Goal: Information Seeking & Learning: Find specific fact

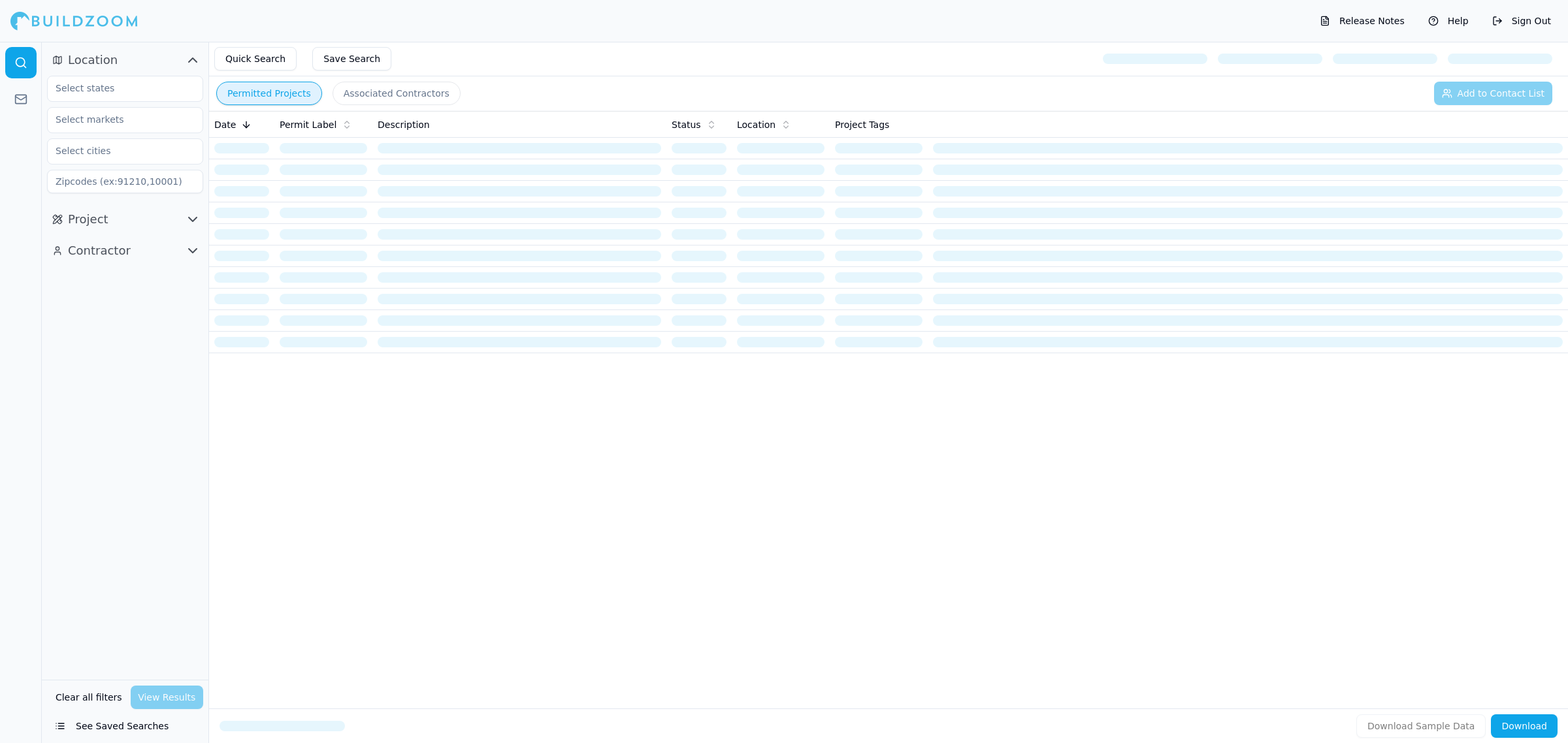
click at [126, 100] on div at bounding box center [125, 88] width 156 height 26
click at [132, 96] on input "text" at bounding box center [117, 88] width 139 height 23
type input "flo"
click at [11, 408] on div at bounding box center [21, 392] width 41 height 702
click at [191, 222] on icon "button" at bounding box center [193, 219] width 16 height 16
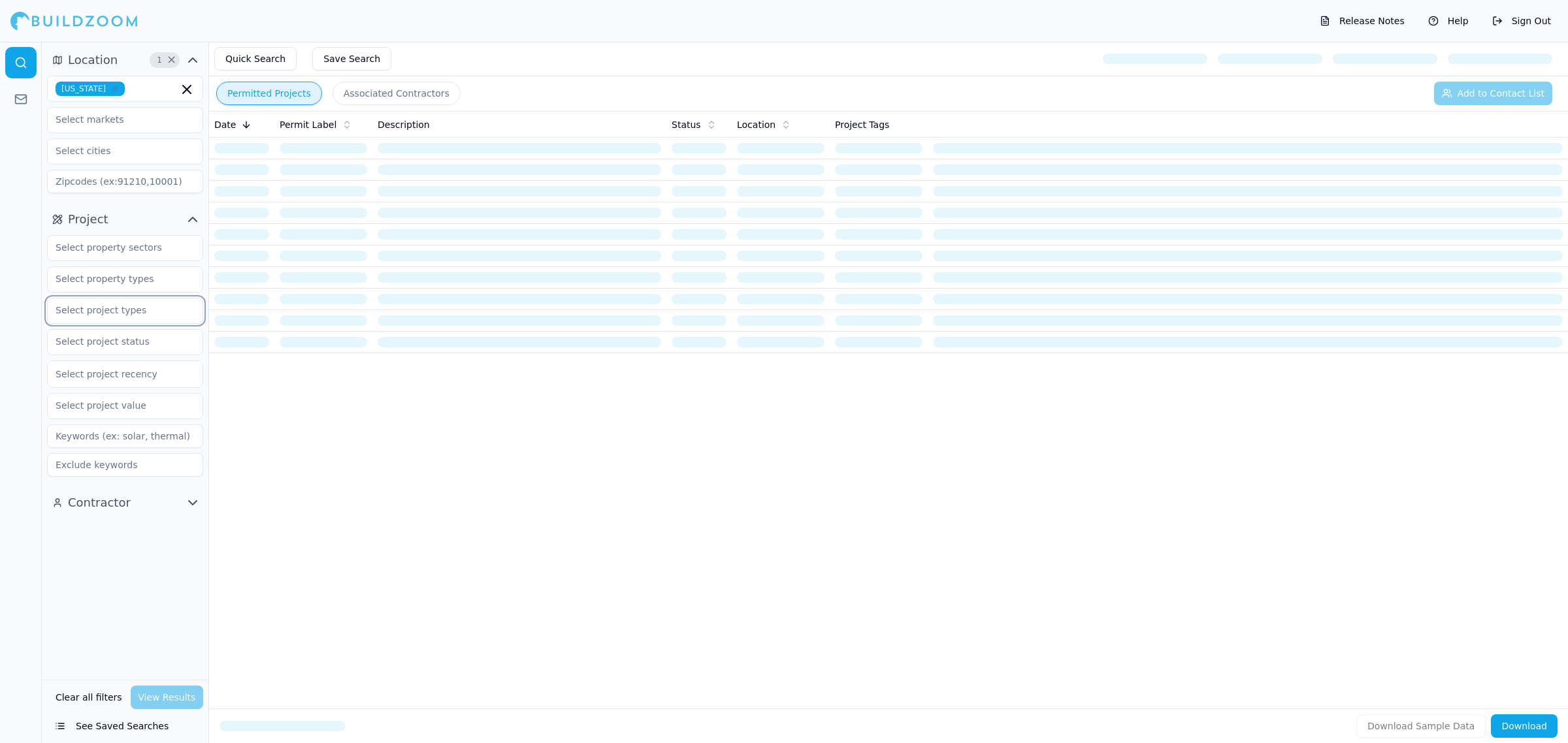
click at [128, 308] on input "text" at bounding box center [117, 309] width 139 height 23
type input "new"
click at [31, 509] on div at bounding box center [21, 392] width 41 height 702
click at [148, 505] on button "Contractor" at bounding box center [125, 503] width 156 height 21
click at [128, 569] on input at bounding box center [125, 561] width 156 height 23
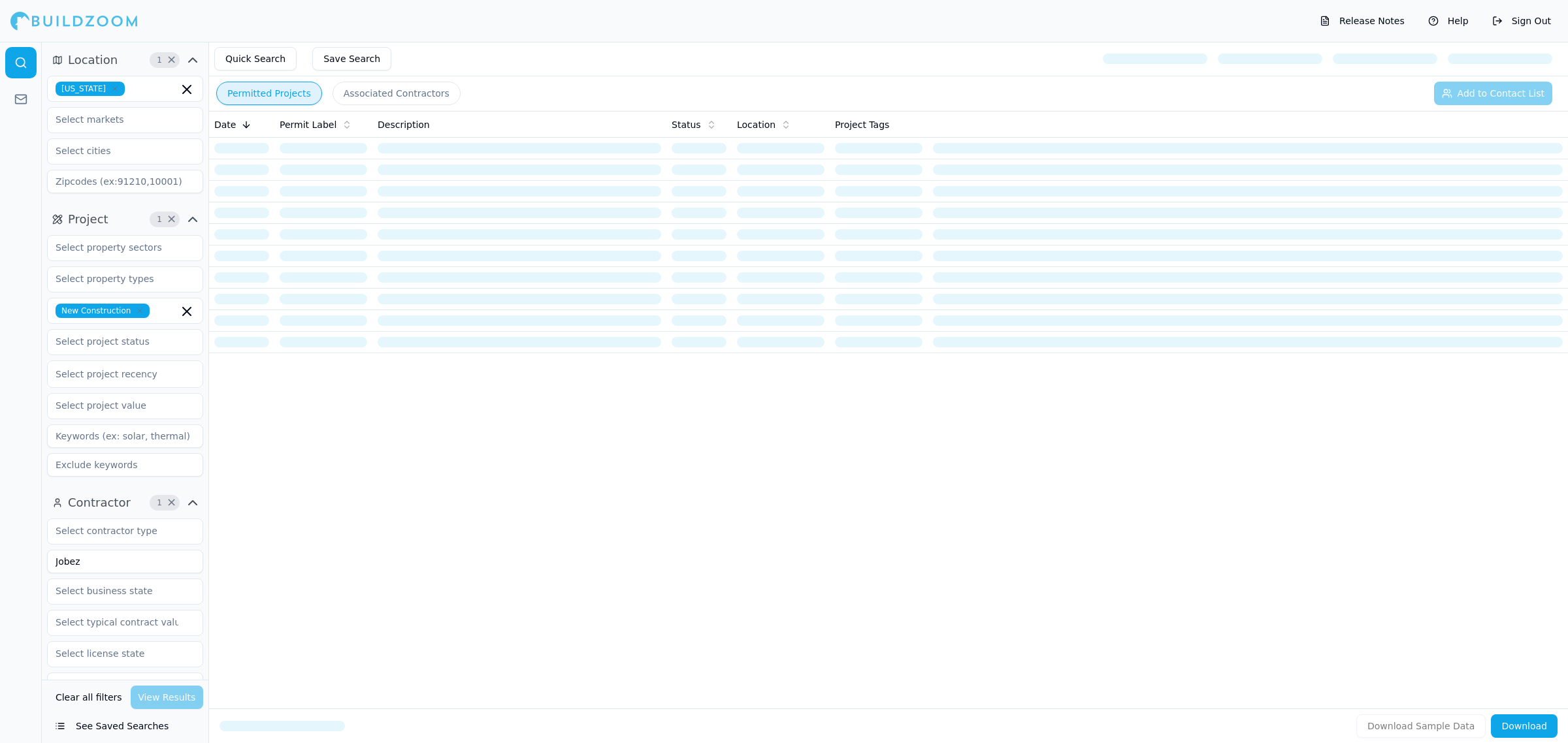
type input "Jobez"
click at [142, 615] on input "text" at bounding box center [117, 622] width 139 height 23
click at [1, 583] on div at bounding box center [21, 392] width 41 height 702
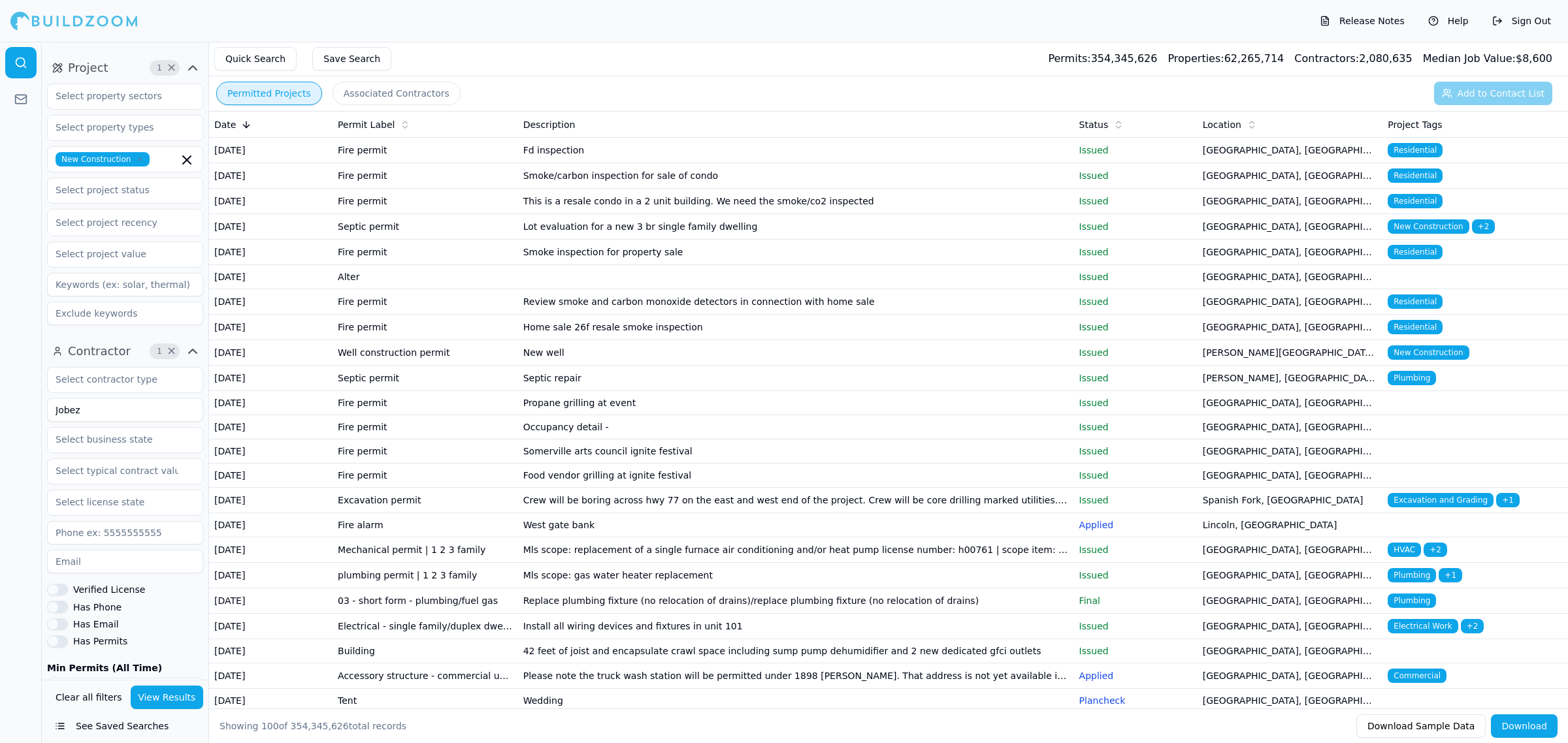
scroll to position [163, 0]
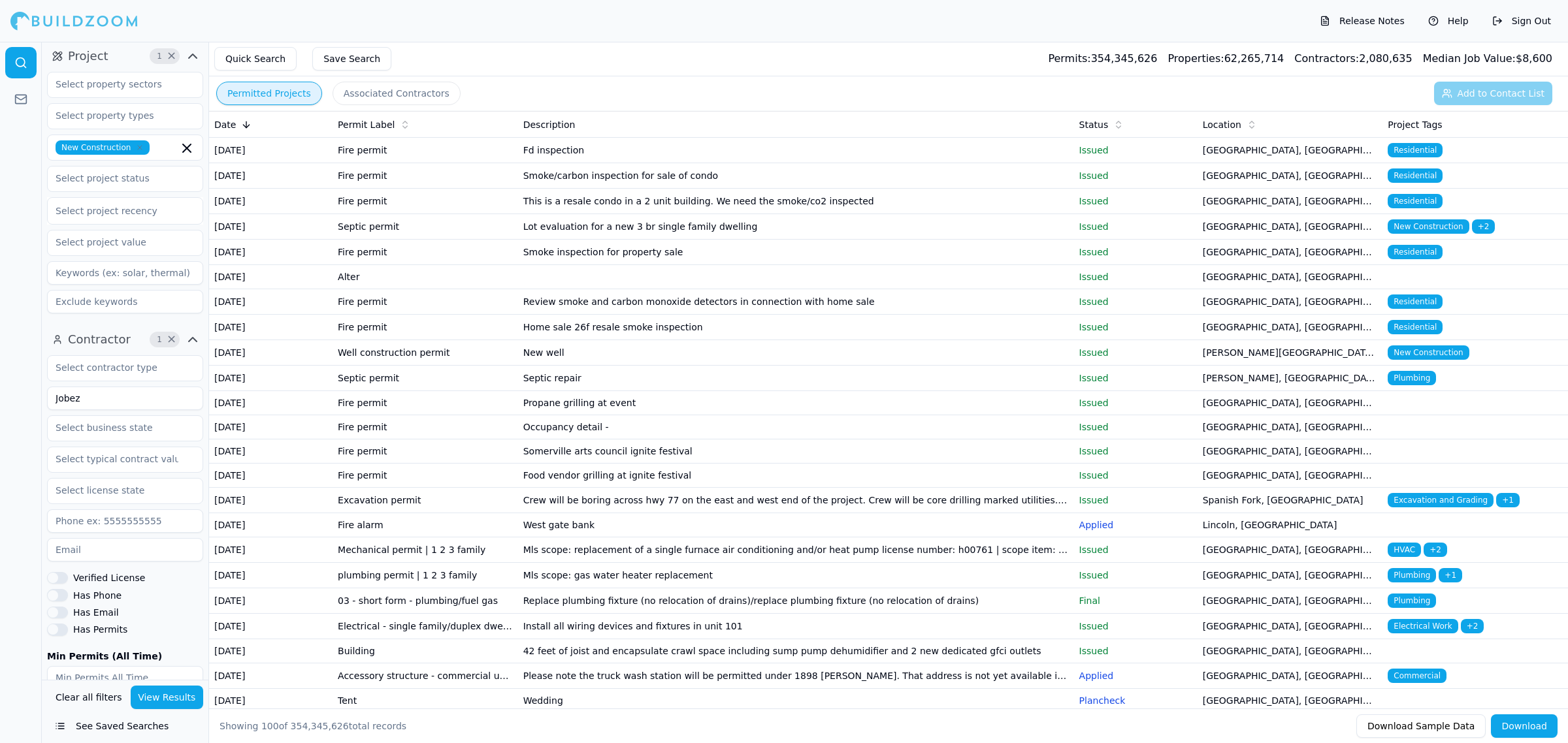
click at [182, 698] on button "View Results" at bounding box center [167, 697] width 73 height 23
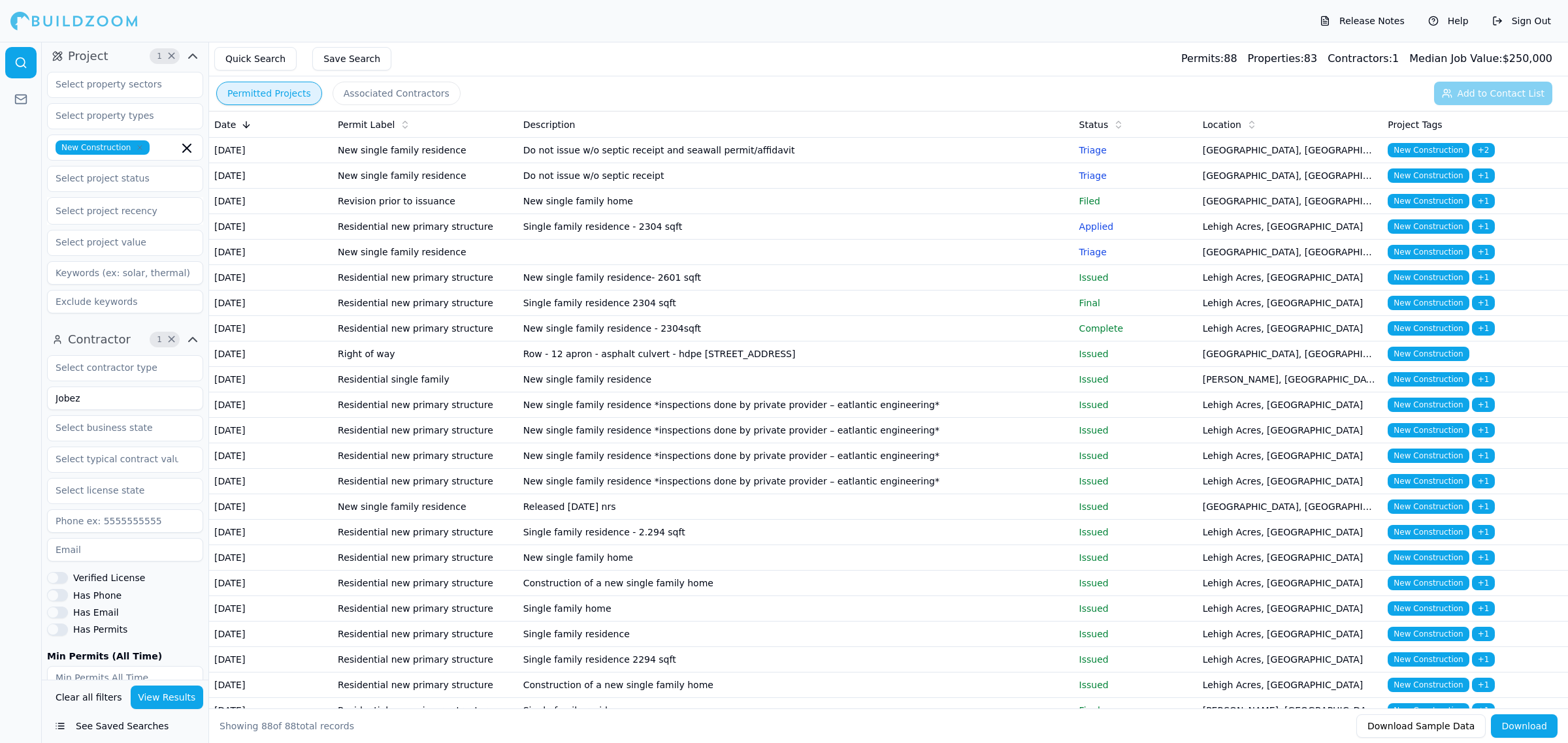
click at [164, 690] on button "View Results" at bounding box center [167, 697] width 73 height 23
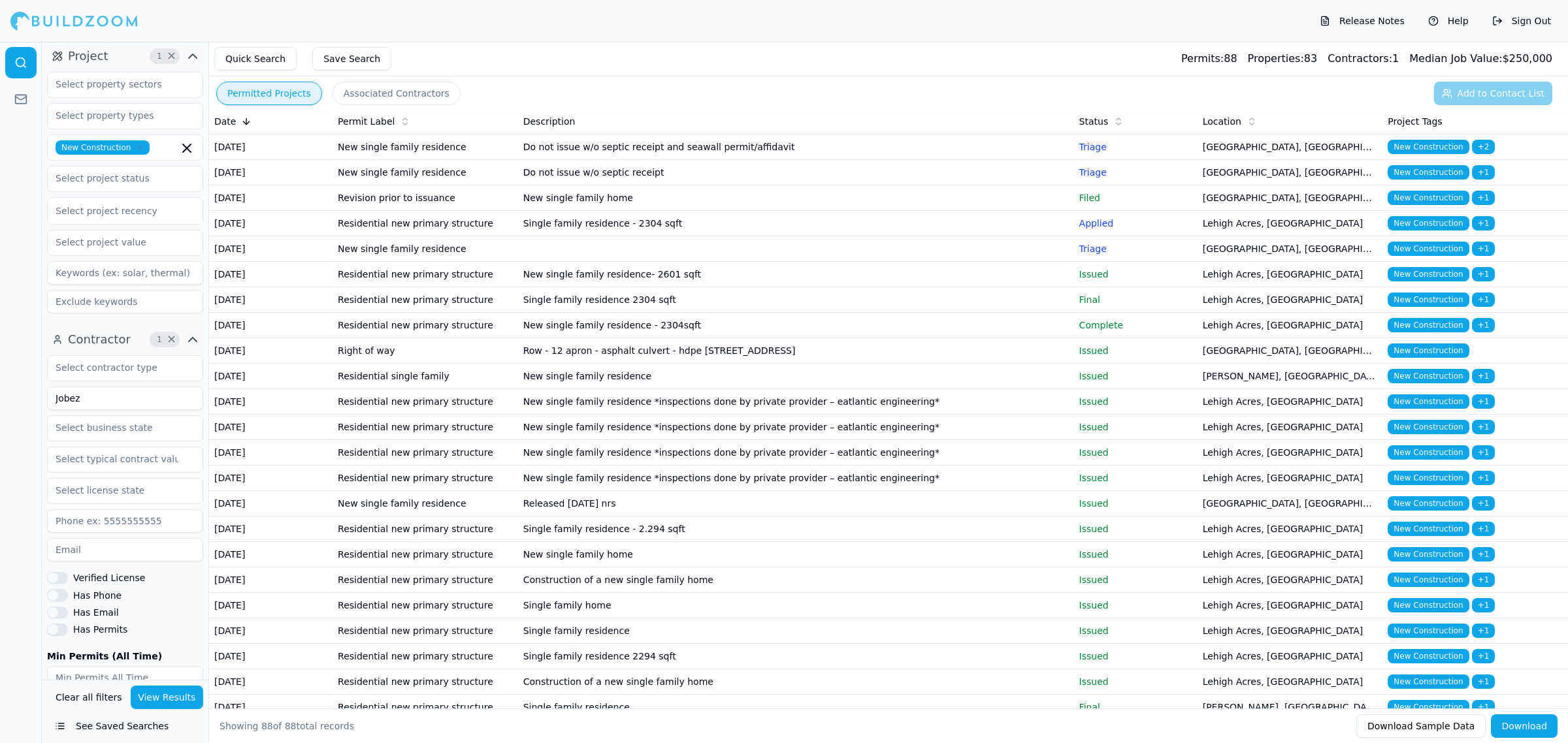
scroll to position [0, 0]
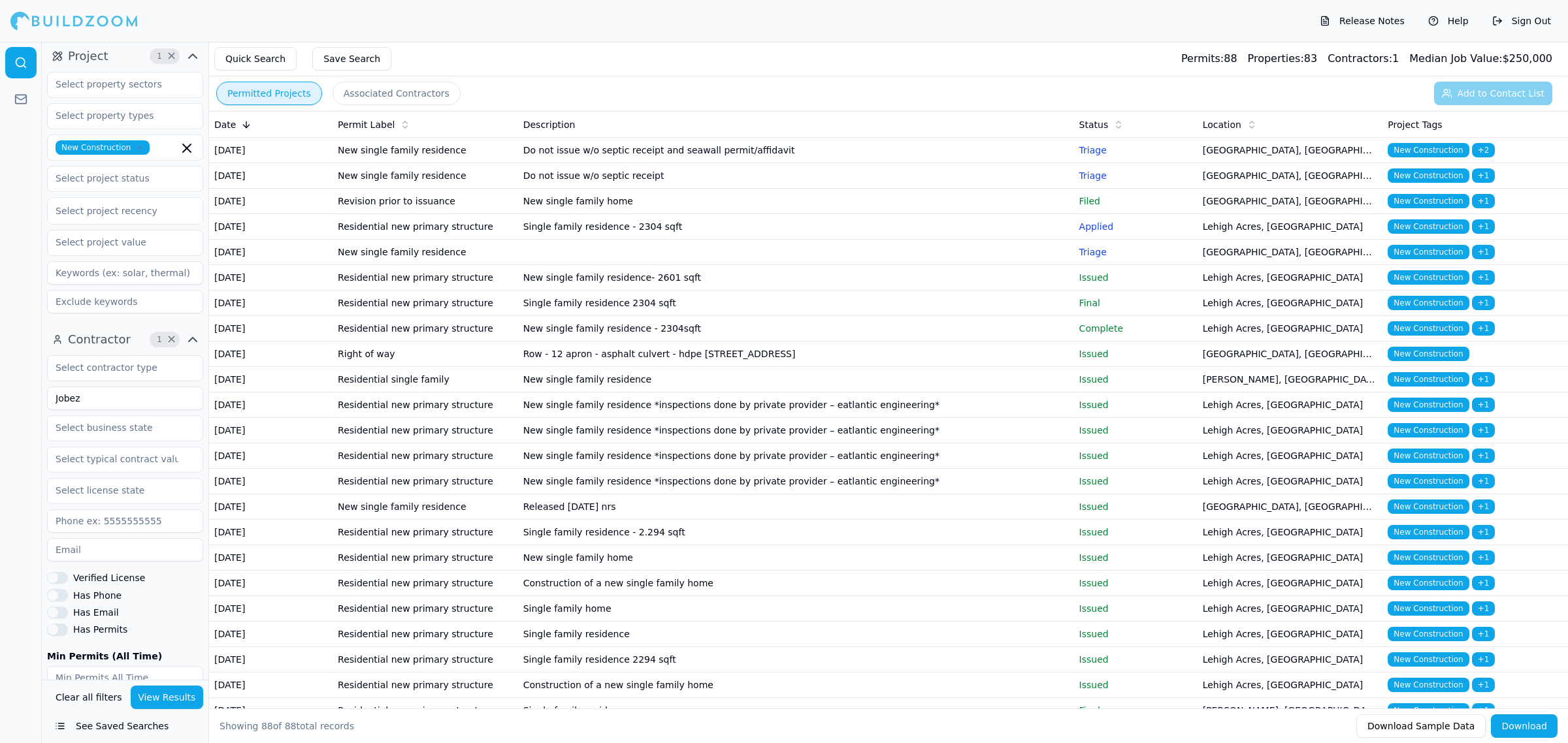
click at [654, 316] on td "Single family residence 2304 sqft" at bounding box center [796, 304] width 556 height 26
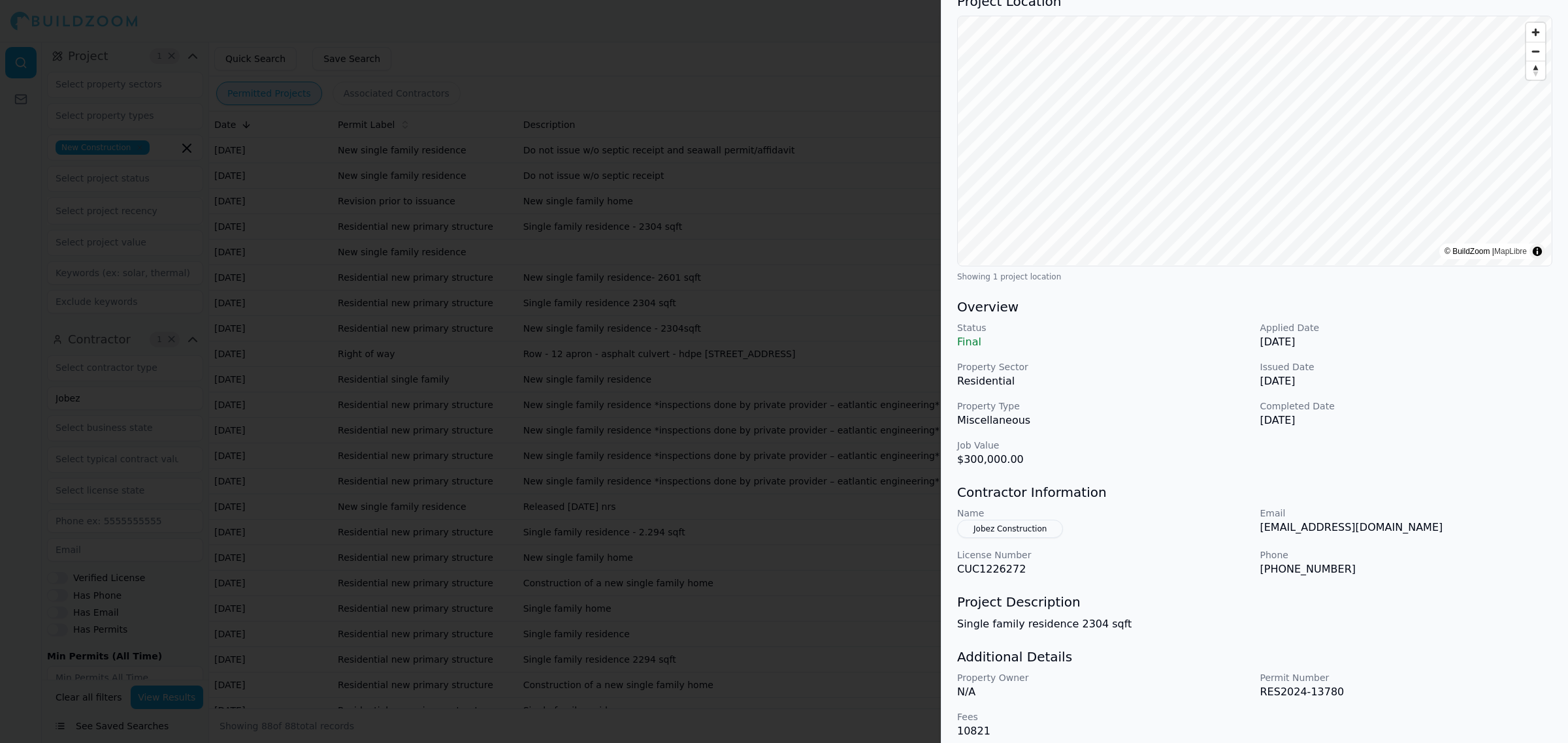
scroll to position [124, 0]
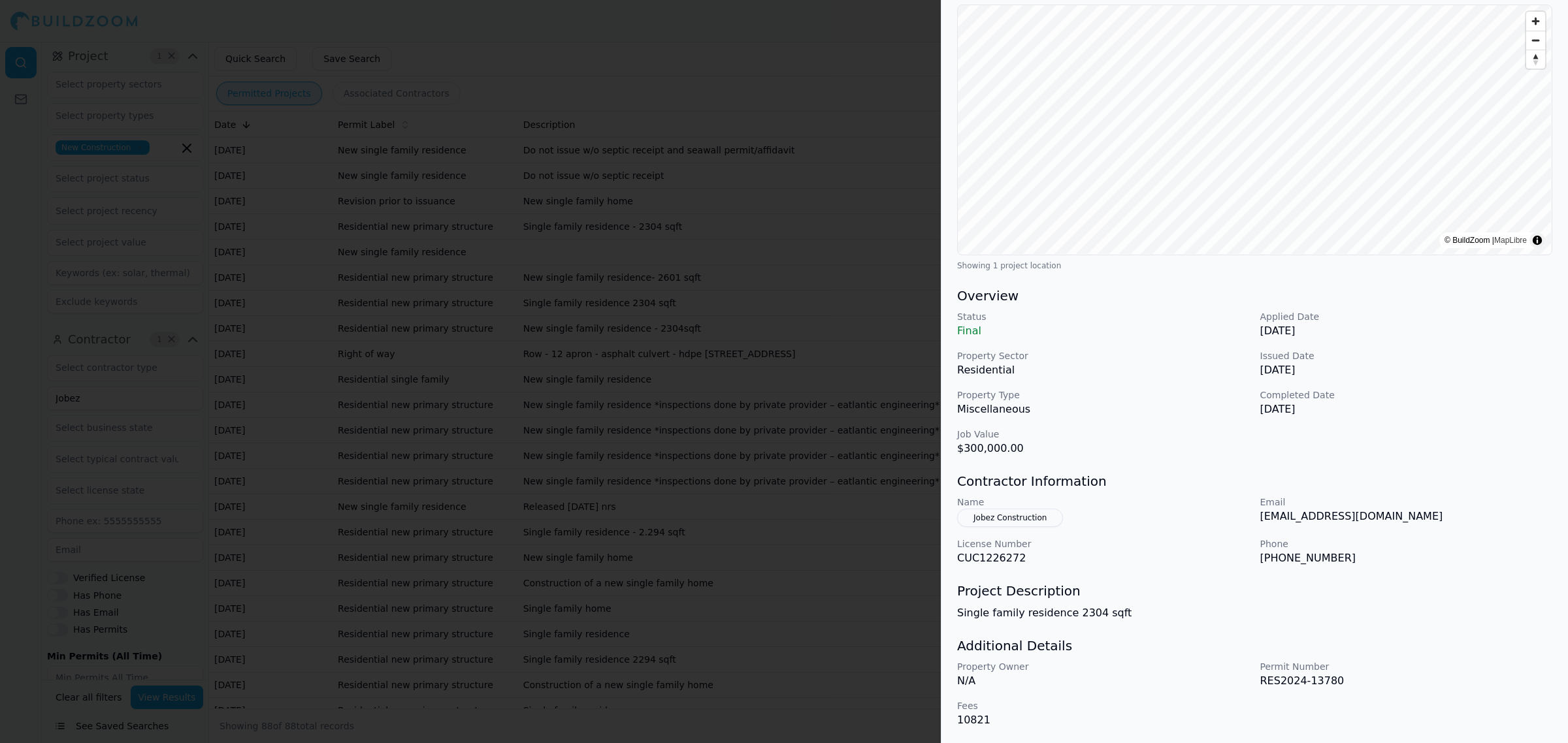
click at [1206, 609] on p "Single family residence 2304 sqft" at bounding box center [1254, 614] width 595 height 16
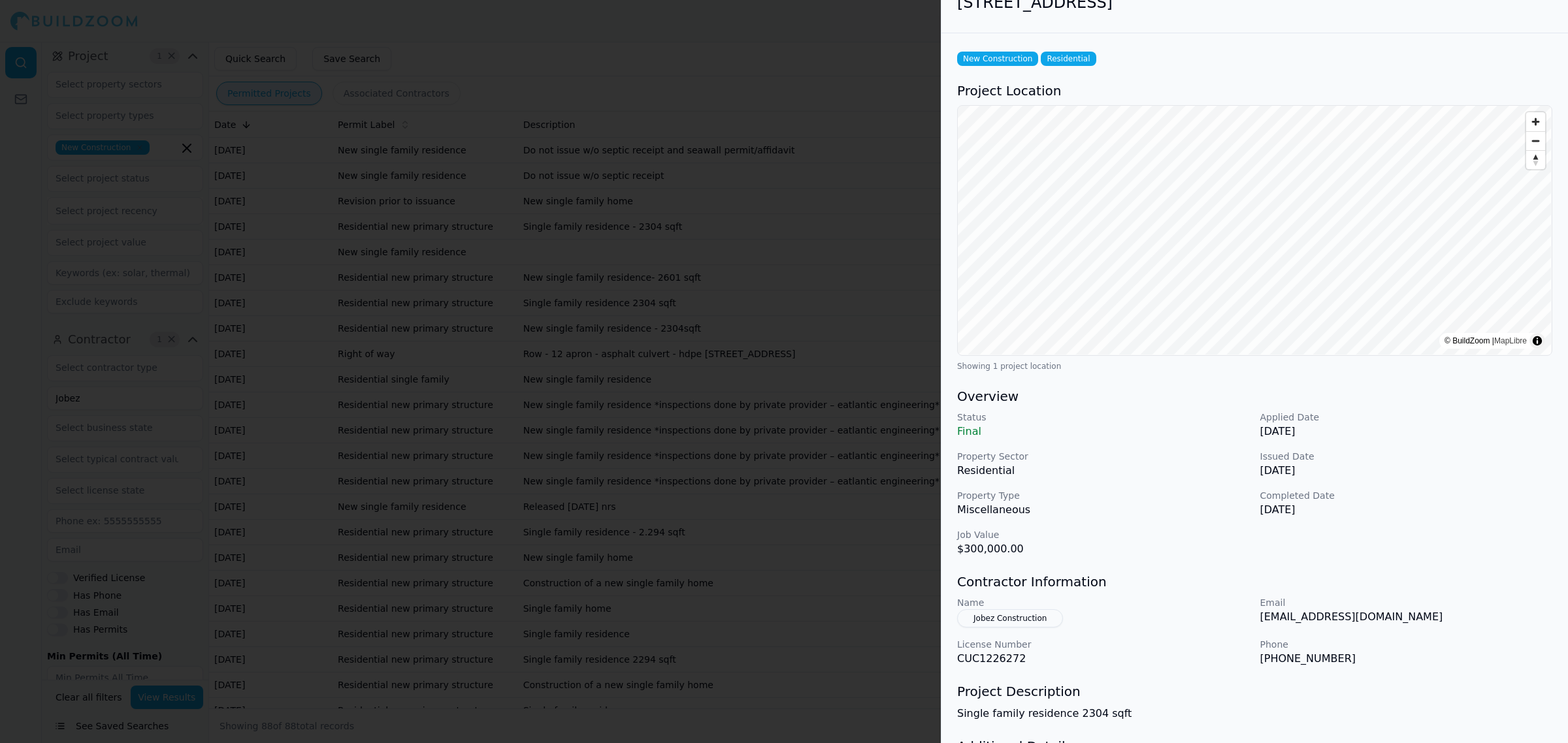
scroll to position [0, 0]
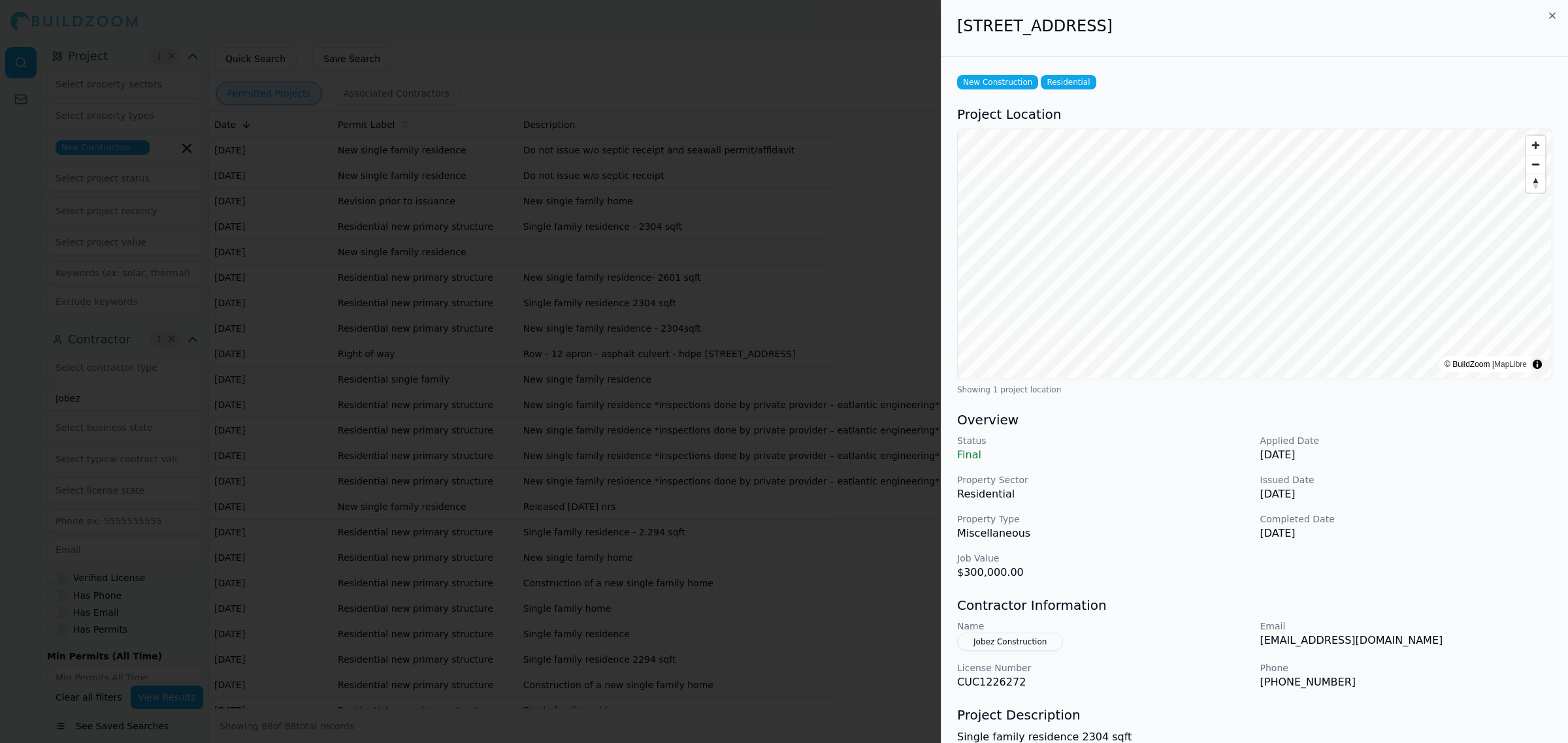
drag, startPoint x: 956, startPoint y: 24, endPoint x: 1243, endPoint y: 25, distance: 287.0
click at [1243, 25] on div "[STREET_ADDRESS]" at bounding box center [1255, 28] width 627 height 57
copy h2 "[STREET_ADDRESS]"
drag, startPoint x: 1055, startPoint y: 572, endPoint x: 941, endPoint y: 573, distance: 114.0
click at [941, 573] on div "New Construction Residential Project Location © BuildZoom | MapLibre Showing 1 …" at bounding box center [1255, 462] width 627 height 812
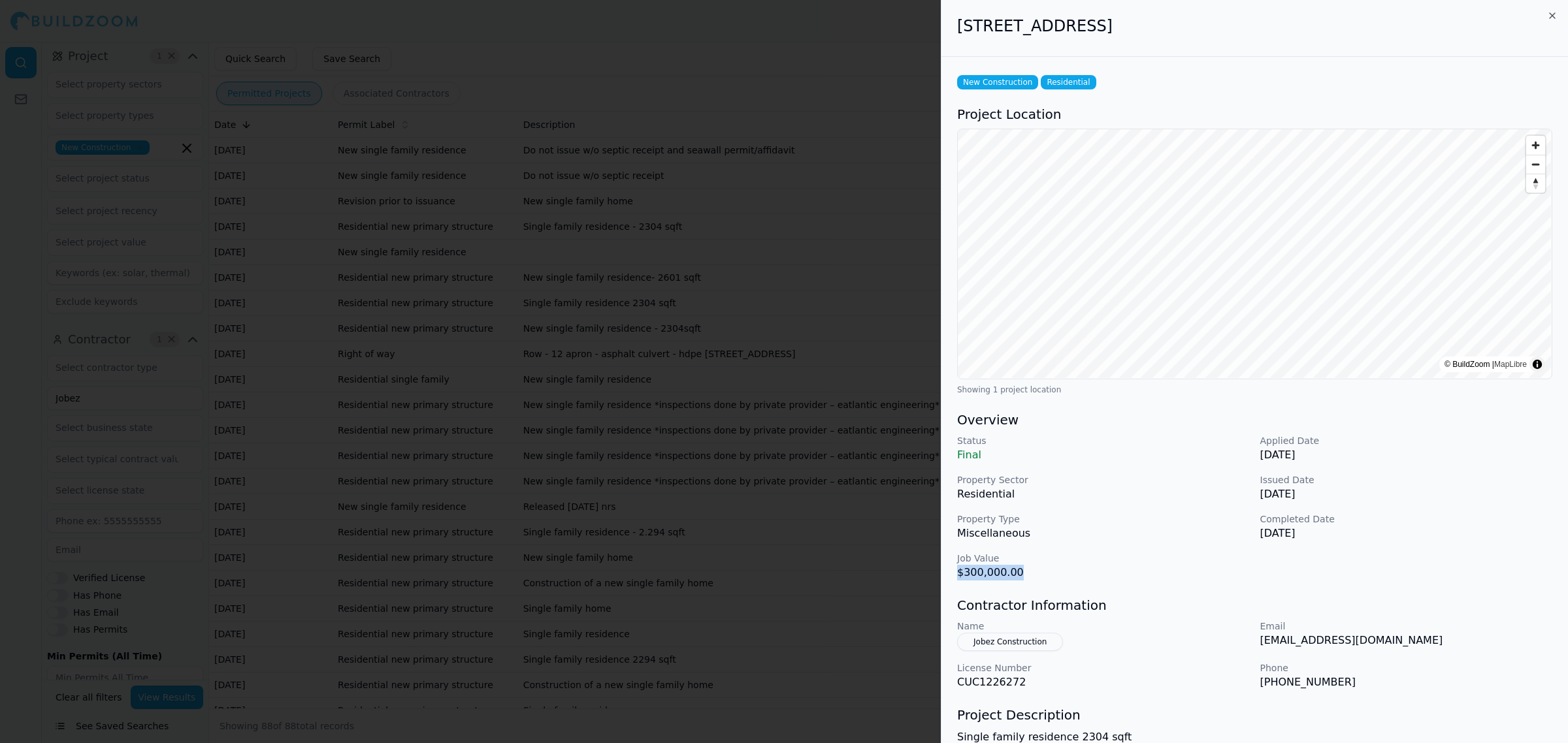
copy p "$300,000.00"
drag, startPoint x: 1059, startPoint y: 6, endPoint x: 1042, endPoint y: 6, distance: 17.0
click at [1059, 6] on div "[STREET_ADDRESS]" at bounding box center [1255, 28] width 627 height 57
drag, startPoint x: 955, startPoint y: 22, endPoint x: 1071, endPoint y: 34, distance: 116.6
click at [1071, 34] on div "[STREET_ADDRESS]" at bounding box center [1255, 28] width 627 height 57
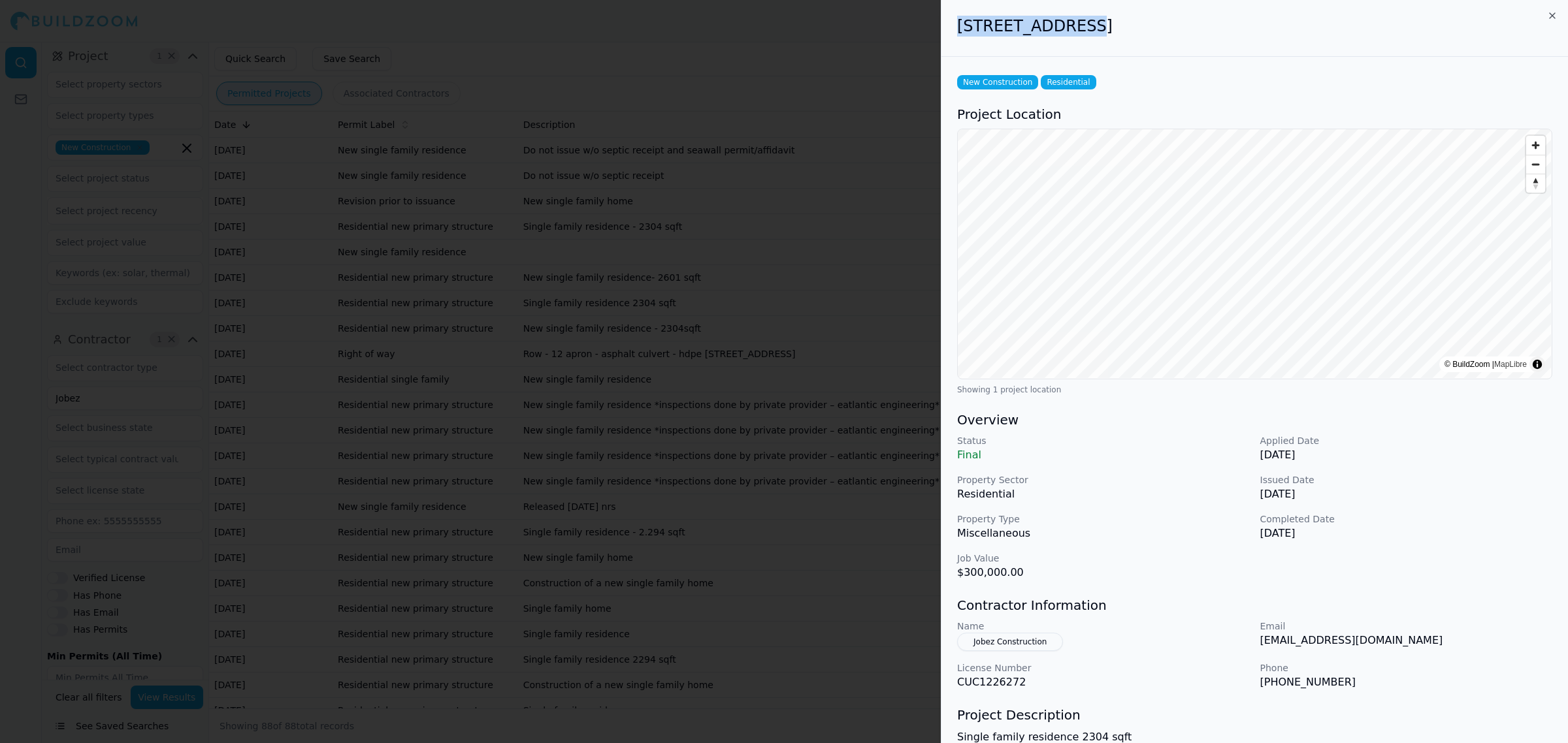
copy h2 "[STREET_ADDRESS]"
drag, startPoint x: 1138, startPoint y: 80, endPoint x: 1083, endPoint y: 73, distance: 55.4
click at [1138, 80] on div "New Construction Residential" at bounding box center [1254, 82] width 595 height 14
drag, startPoint x: 1076, startPoint y: 22, endPoint x: 1192, endPoint y: 23, distance: 116.0
click at [1192, 23] on h2 "[STREET_ADDRESS]" at bounding box center [1254, 26] width 595 height 21
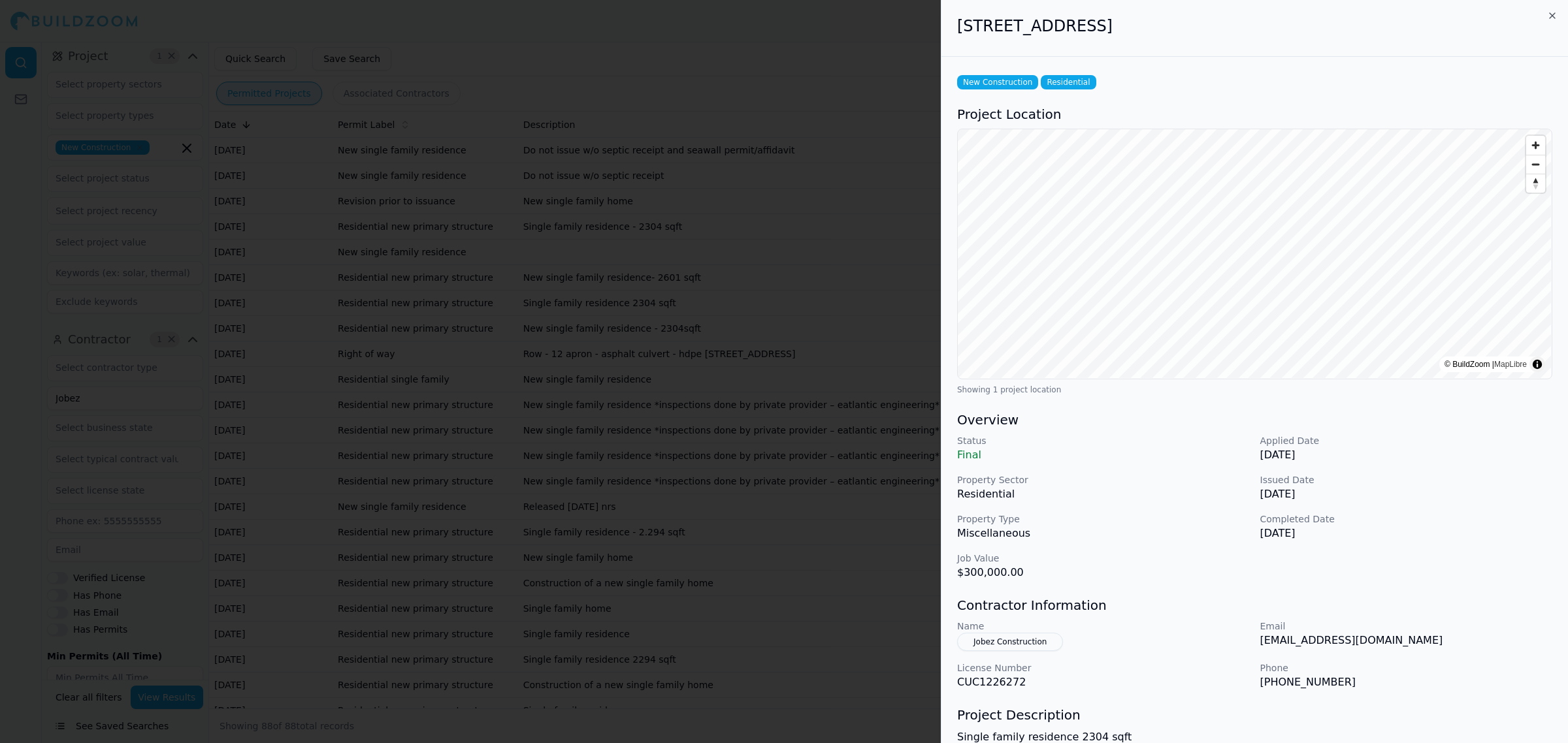
copy h2 "Lehigh Acres, [GEOGRAPHIC_DATA]"
drag, startPoint x: 847, startPoint y: 451, endPoint x: 817, endPoint y: 510, distance: 66.2
click at [847, 451] on div at bounding box center [784, 372] width 1568 height 743
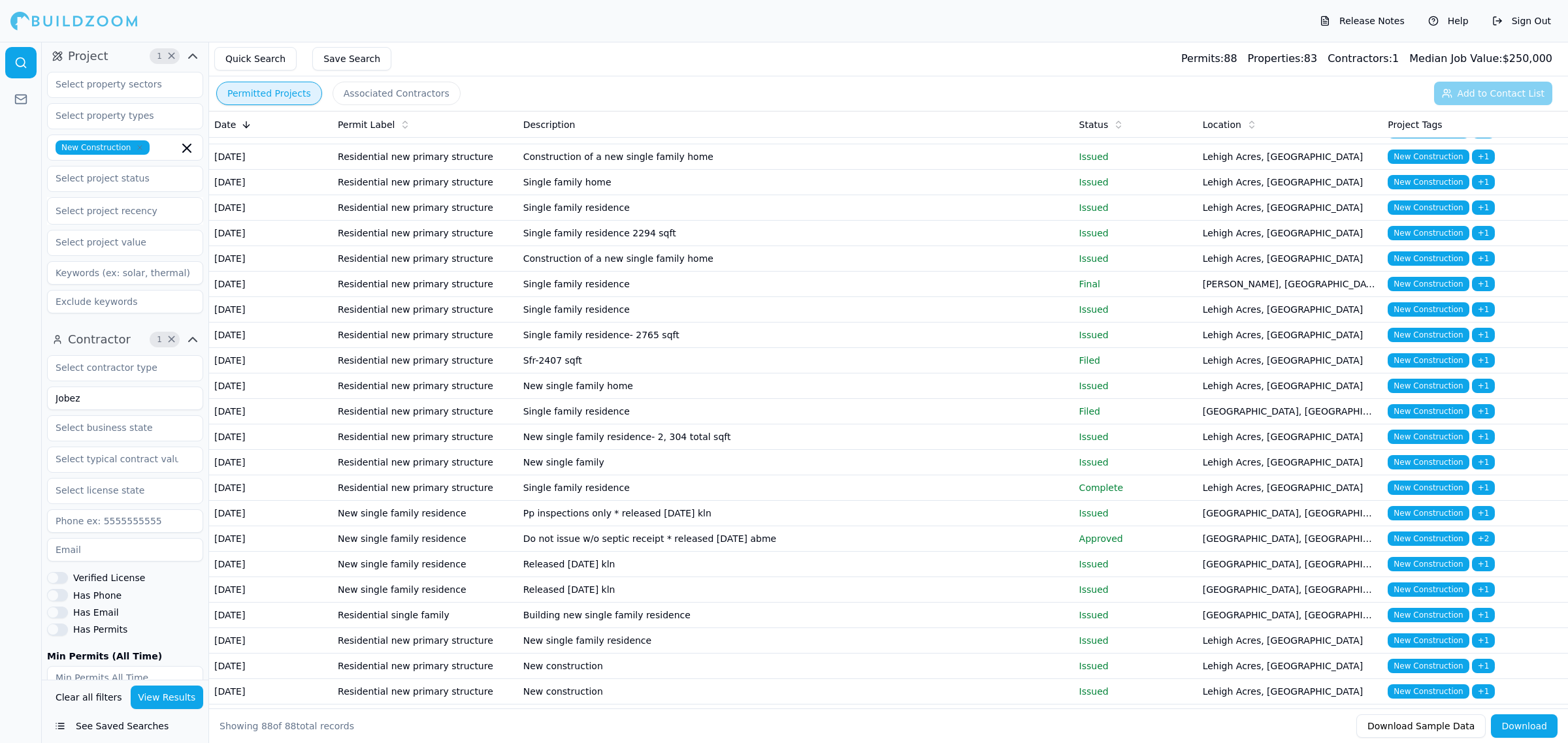
scroll to position [490, 0]
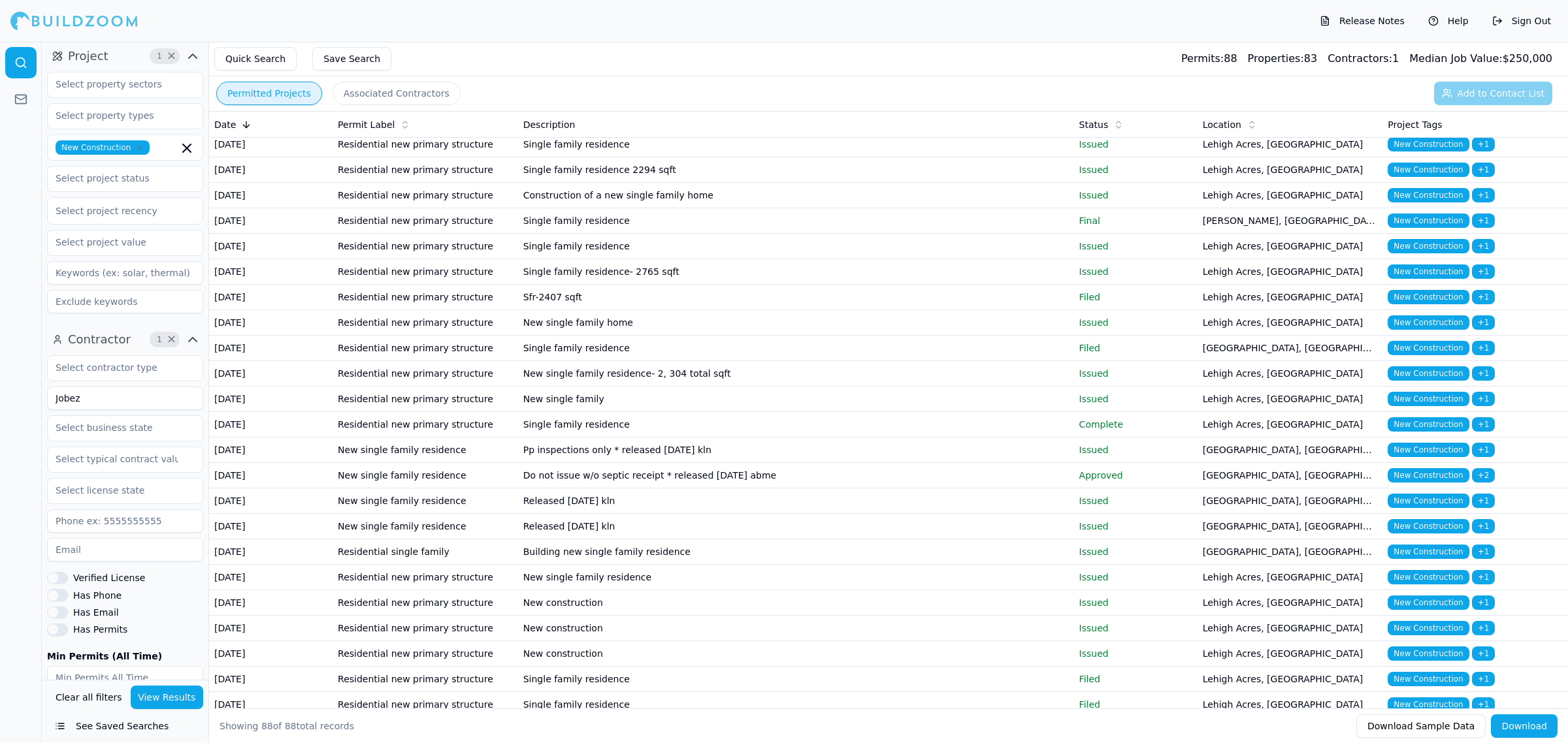
click at [563, 234] on td "Single family residence" at bounding box center [796, 221] width 556 height 26
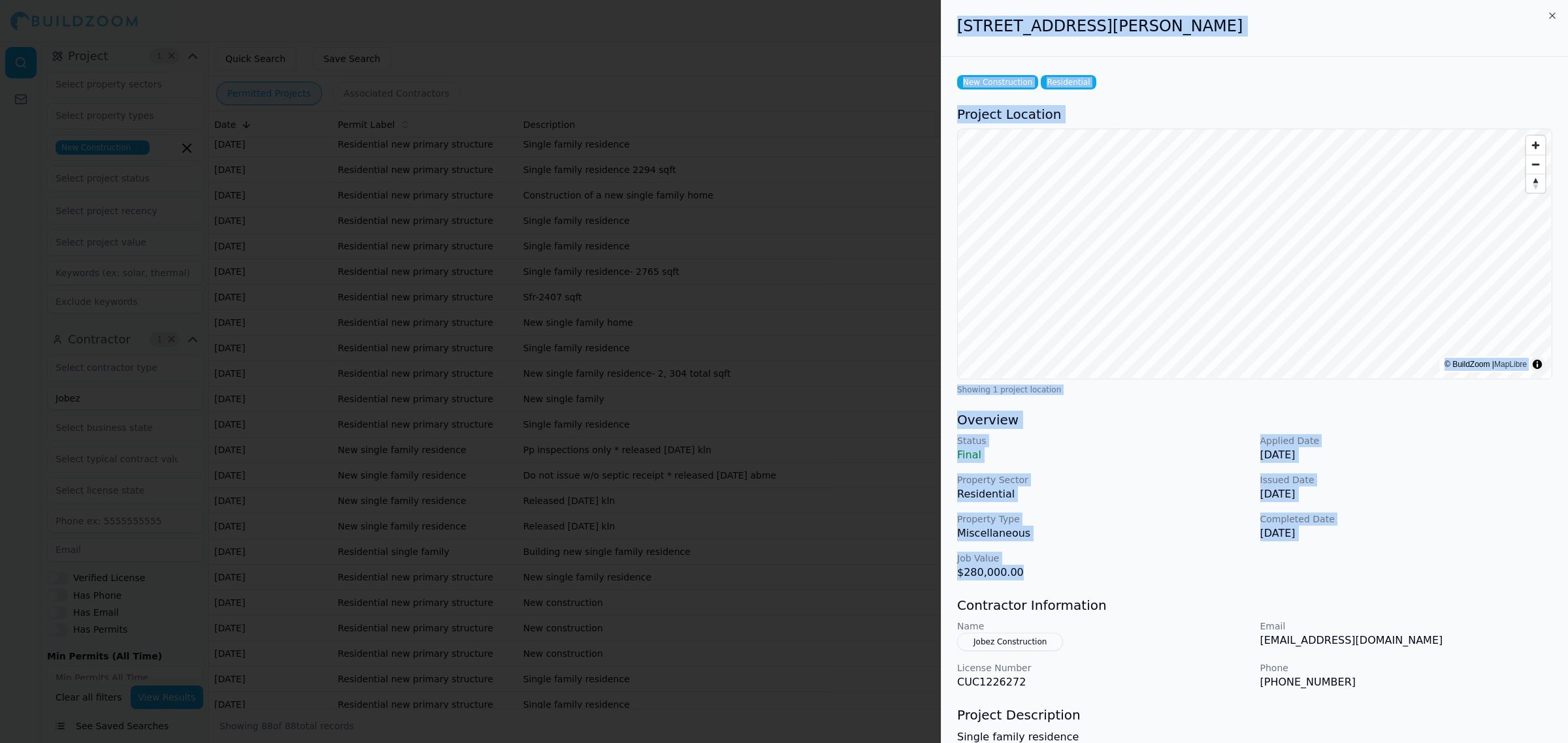
drag, startPoint x: 1055, startPoint y: 570, endPoint x: 939, endPoint y: 579, distance: 116.3
click at [939, 579] on body "Release Notes Help Sign Out Location 1 × [US_STATE] Project 1 × New Constructio…" at bounding box center [784, 392] width 1568 height 702
copy body "[STREET_ADDRESS][PERSON_NAME] New Construction Residential Project Location © B…"
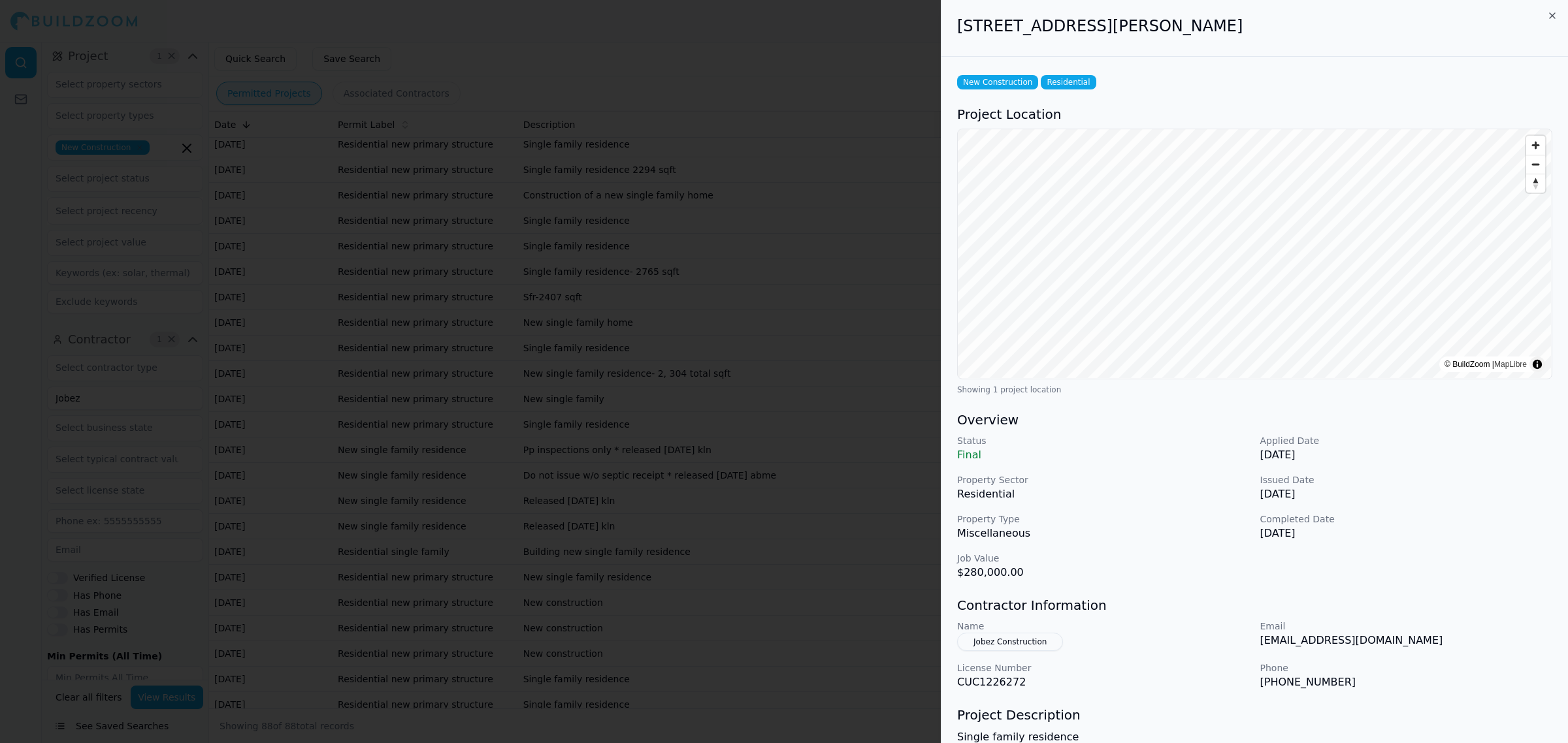
click at [1098, 583] on div "New Construction Residential Project Location © BuildZoom | MapLibre Showing 1 …" at bounding box center [1255, 462] width 627 height 812
drag, startPoint x: 975, startPoint y: 579, endPoint x: 958, endPoint y: 579, distance: 17.0
click at [958, 579] on p "$280,000.00" at bounding box center [1102, 573] width 293 height 16
copy p "$280,000.00"
drag, startPoint x: 961, startPoint y: 17, endPoint x: 1059, endPoint y: 21, distance: 98.1
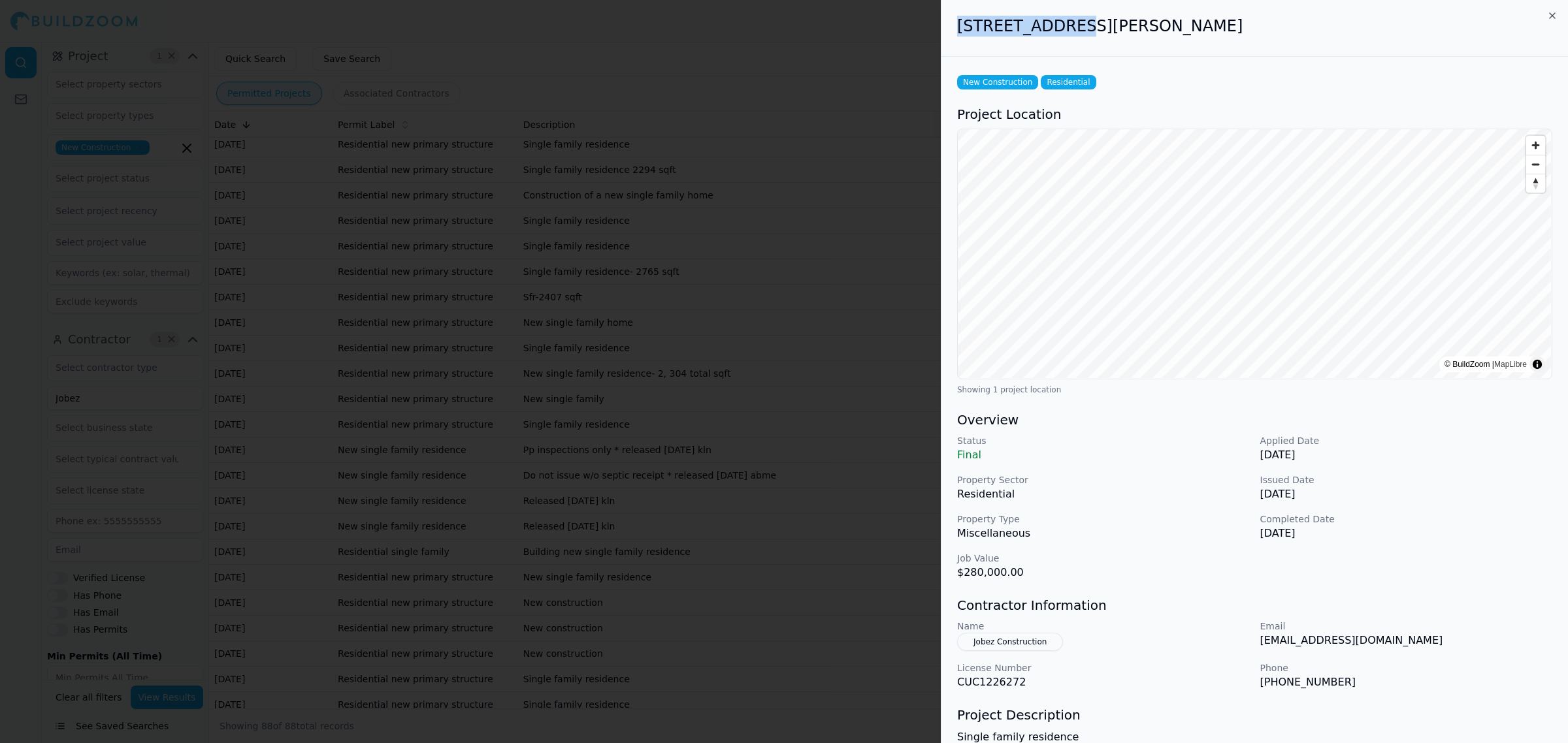
click at [1059, 21] on h2 "[STREET_ADDRESS][PERSON_NAME]" at bounding box center [1254, 26] width 595 height 21
copy h2 "[STREET_ADDRESS]"
drag, startPoint x: 1070, startPoint y: 23, endPoint x: 1187, endPoint y: 25, distance: 117.0
click at [1187, 25] on h2 "[STREET_ADDRESS][PERSON_NAME]" at bounding box center [1254, 26] width 595 height 21
copy h2 "[PERSON_NAME], FL, 33920"
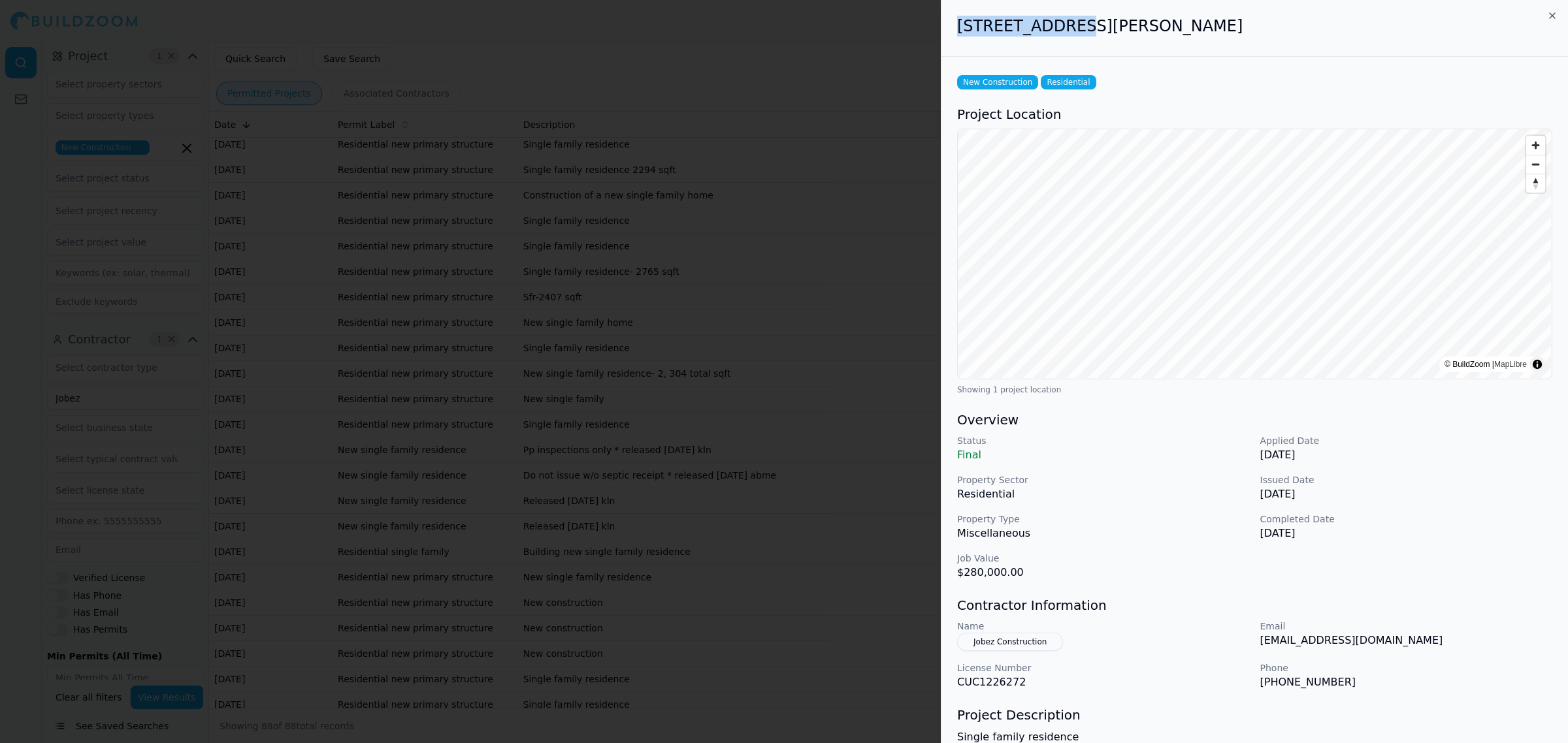
click at [768, 403] on div at bounding box center [784, 372] width 1568 height 743
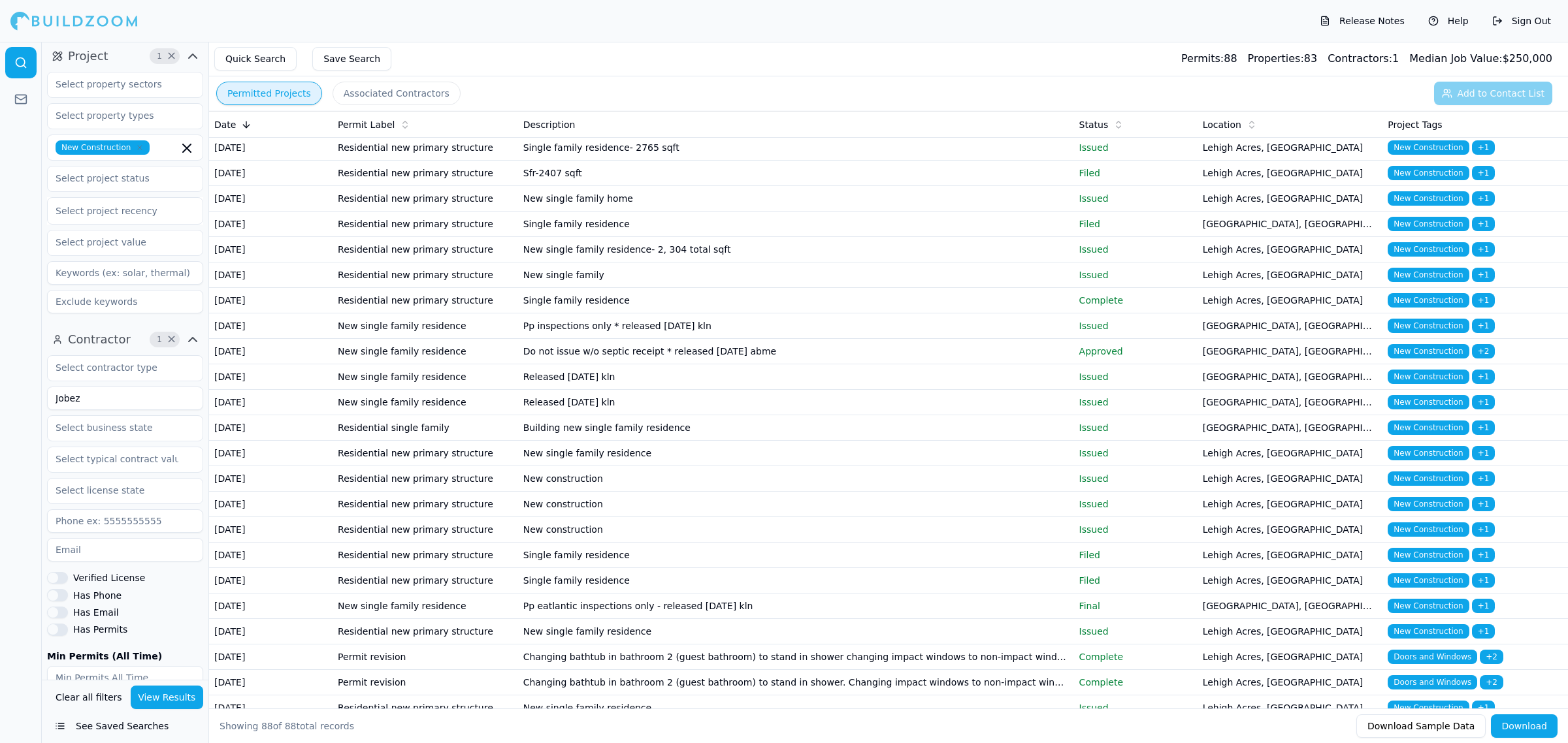
scroll to position [653, 0]
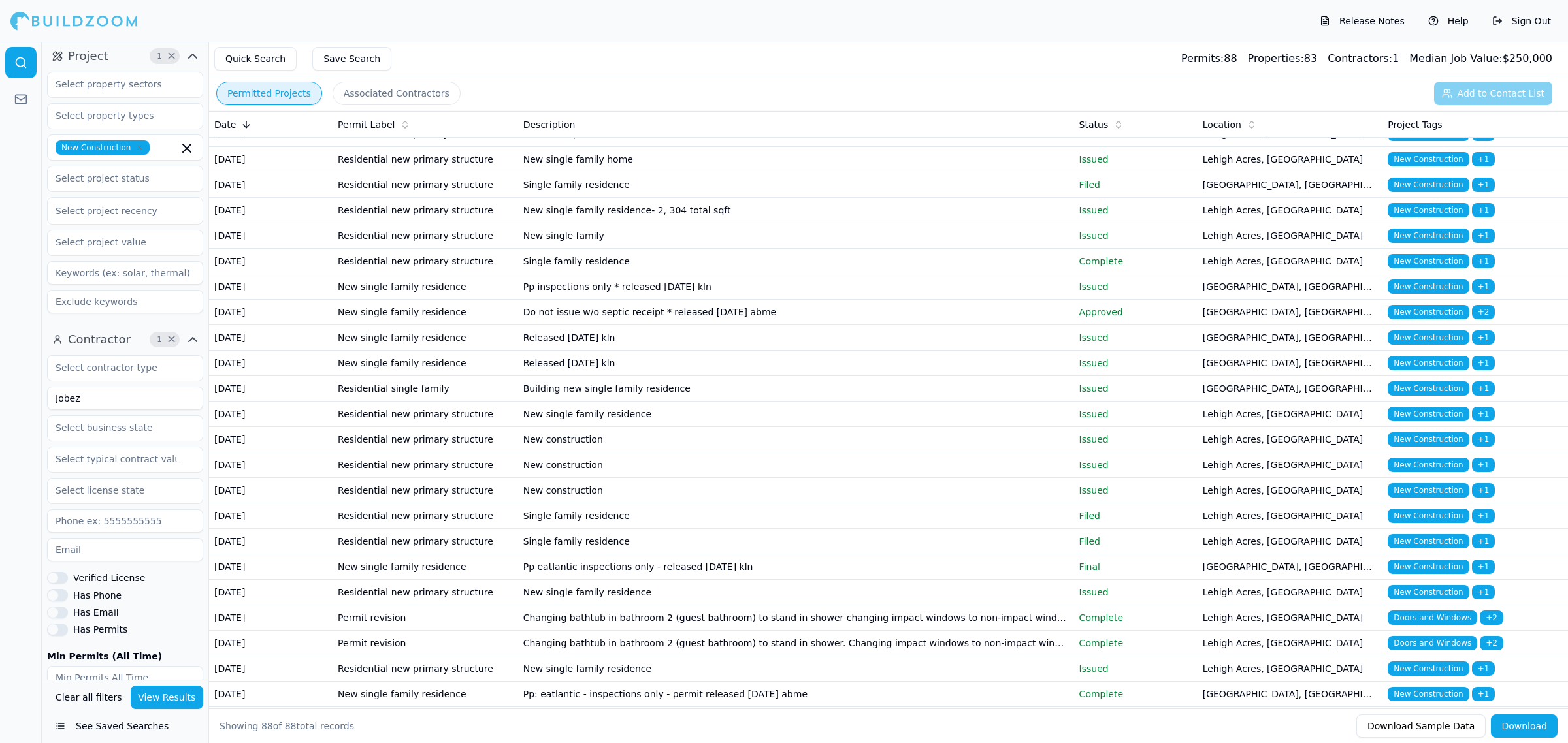
click at [575, 274] on td "Single family residence" at bounding box center [796, 261] width 556 height 26
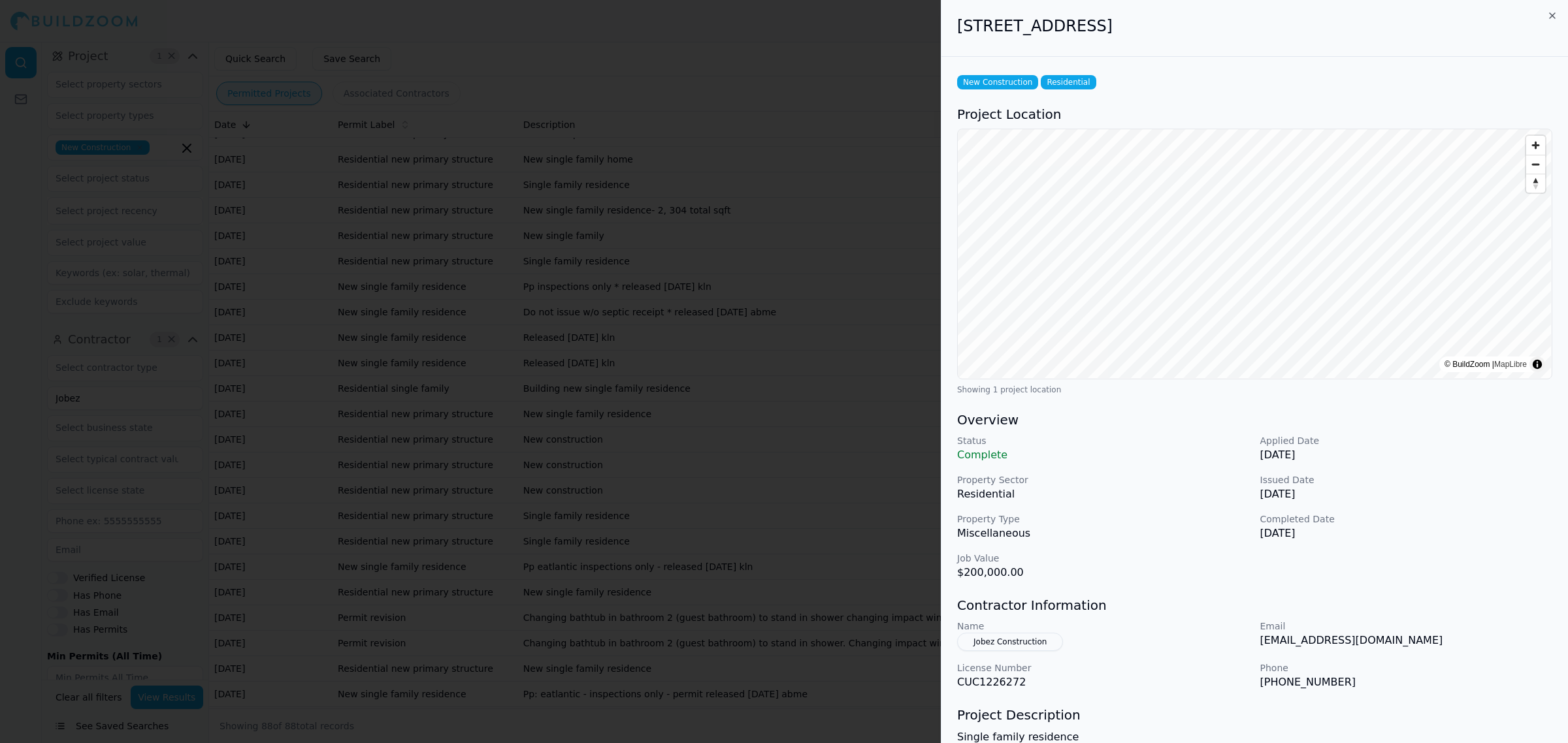
click at [1149, 511] on div "Status Complete Applied Date [DATE] Property Sector Residential Issued Date [DA…" at bounding box center [1254, 508] width 595 height 147
drag, startPoint x: 1049, startPoint y: 572, endPoint x: 944, endPoint y: 573, distance: 105.0
click at [944, 573] on div "New Construction Residential Project Location © BuildZoom | MapLibre Showing 1 …" at bounding box center [1255, 462] width 627 height 812
copy p "$200,000.00"
click at [1135, 38] on div "[STREET_ADDRESS]" at bounding box center [1255, 28] width 627 height 57
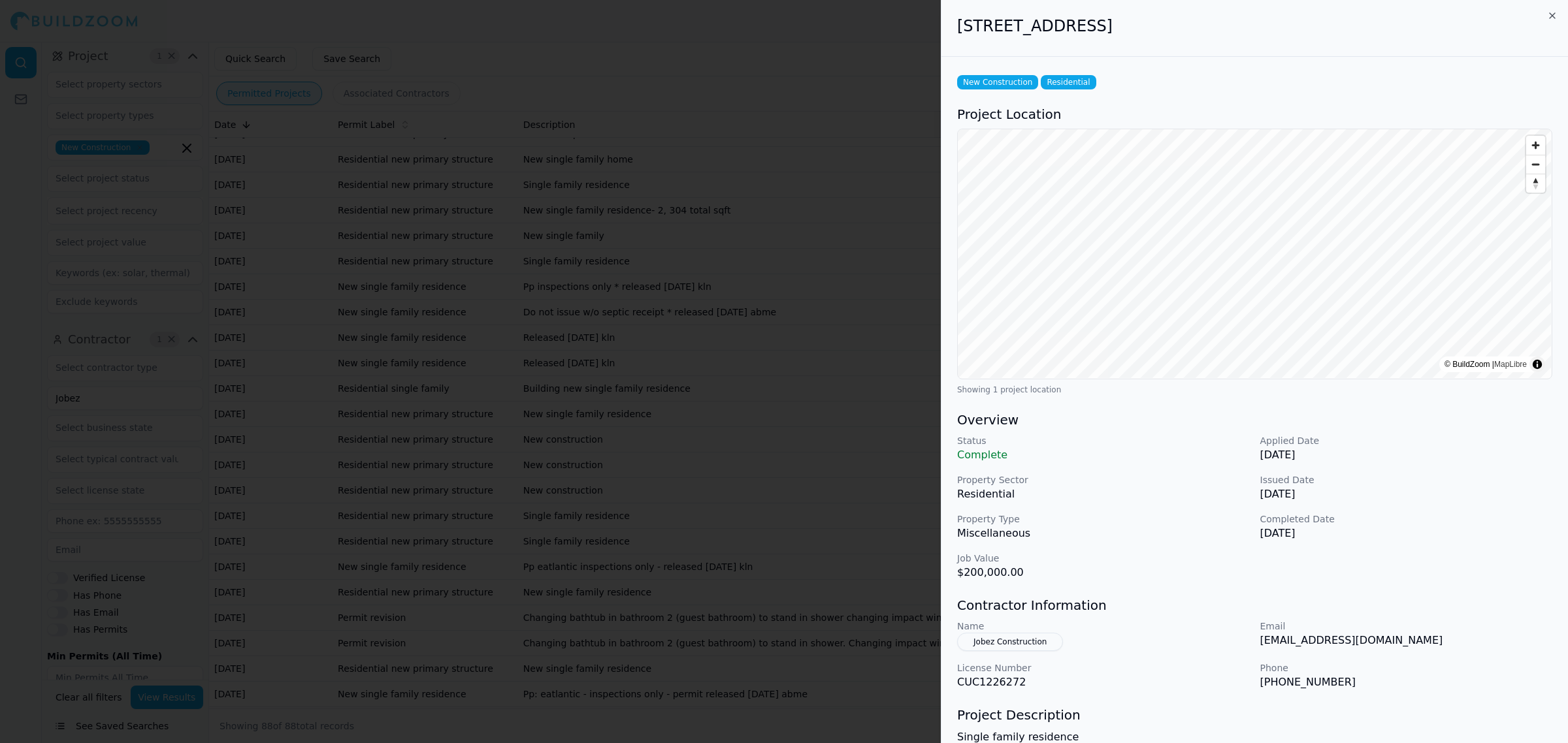
drag, startPoint x: 1079, startPoint y: 24, endPoint x: 1196, endPoint y: 34, distance: 117.4
click at [1196, 34] on h2 "[STREET_ADDRESS]" at bounding box center [1254, 26] width 595 height 21
copy h2 "Lehigh Acres, [GEOGRAPHIC_DATA]"
click at [1008, 16] on h2 "[STREET_ADDRESS]" at bounding box center [1254, 26] width 595 height 21
drag, startPoint x: 958, startPoint y: 26, endPoint x: 1073, endPoint y: 21, distance: 115.1
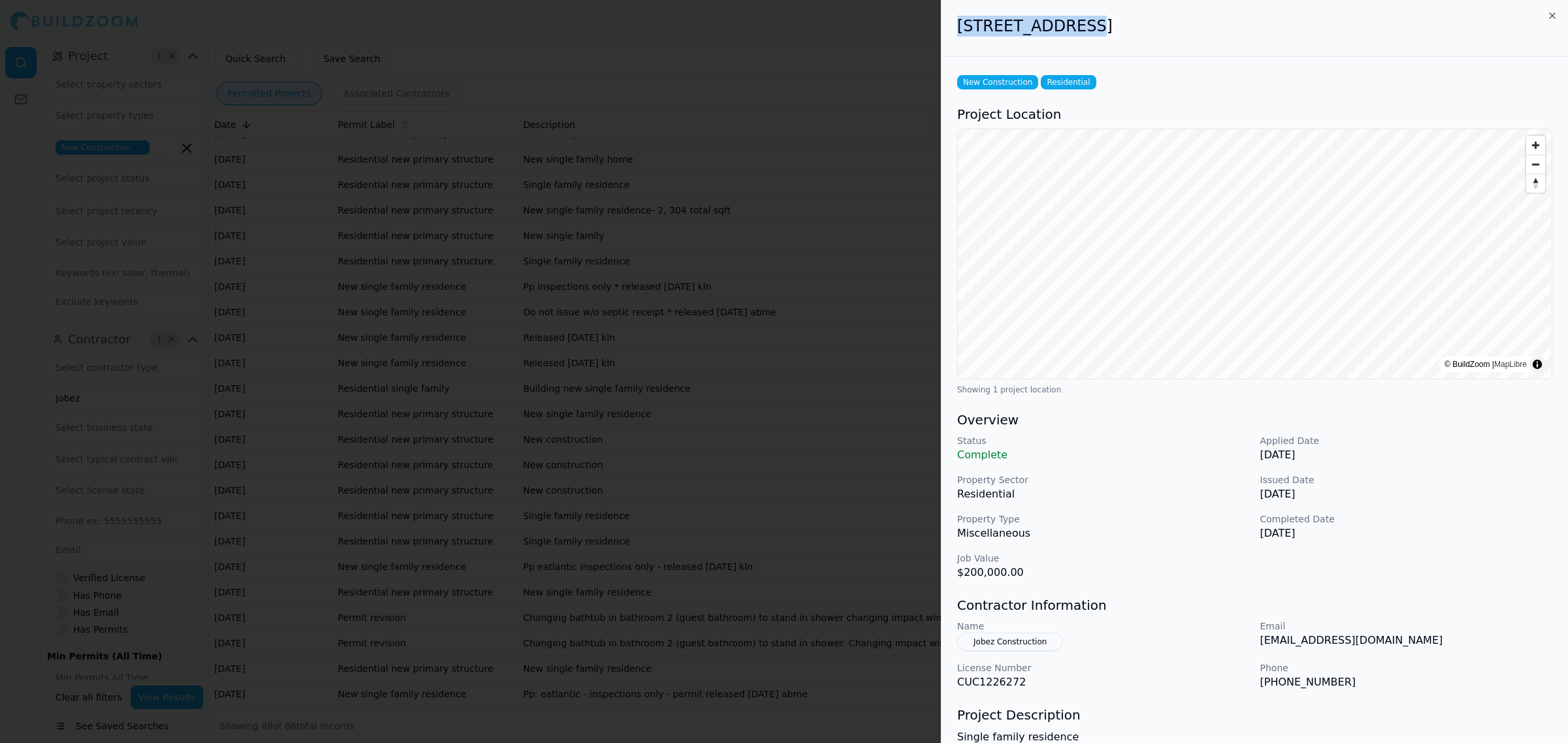
click at [1073, 21] on h2 "[STREET_ADDRESS]" at bounding box center [1254, 26] width 595 height 21
drag, startPoint x: 1189, startPoint y: 31, endPoint x: 1271, endPoint y: 28, distance: 82.1
click at [1196, 28] on h2 "[STREET_ADDRESS]" at bounding box center [1254, 26] width 595 height 21
click at [1217, 26] on h2 "[STREET_ADDRESS]" at bounding box center [1254, 26] width 595 height 21
drag, startPoint x: 1275, startPoint y: 22, endPoint x: 931, endPoint y: 22, distance: 344.0
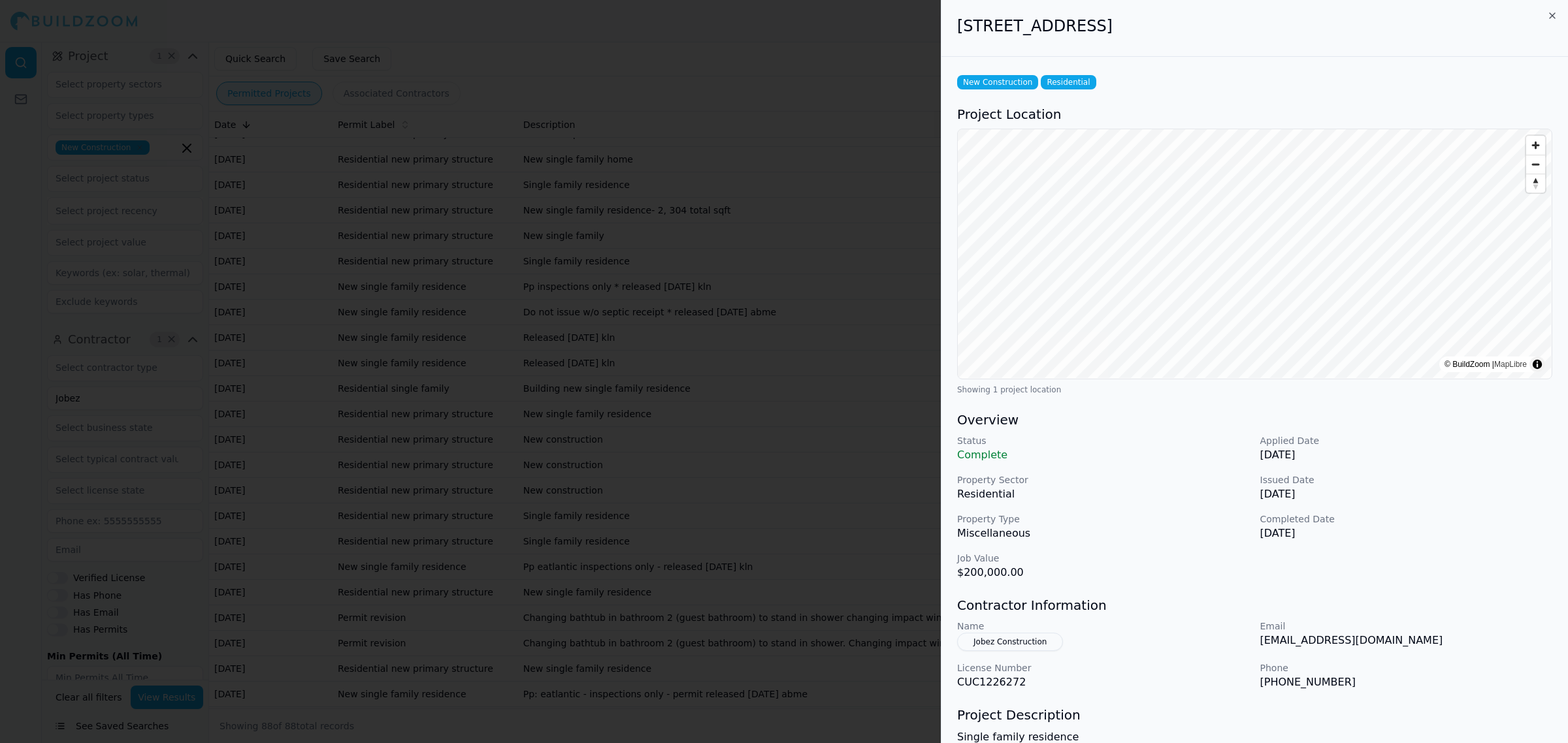
click at [931, 41] on body "Release Notes Help Sign Out Location 1 × [US_STATE] Project 1 × New Constructio…" at bounding box center [784, 392] width 1568 height 702
click at [785, 464] on div at bounding box center [784, 372] width 1568 height 743
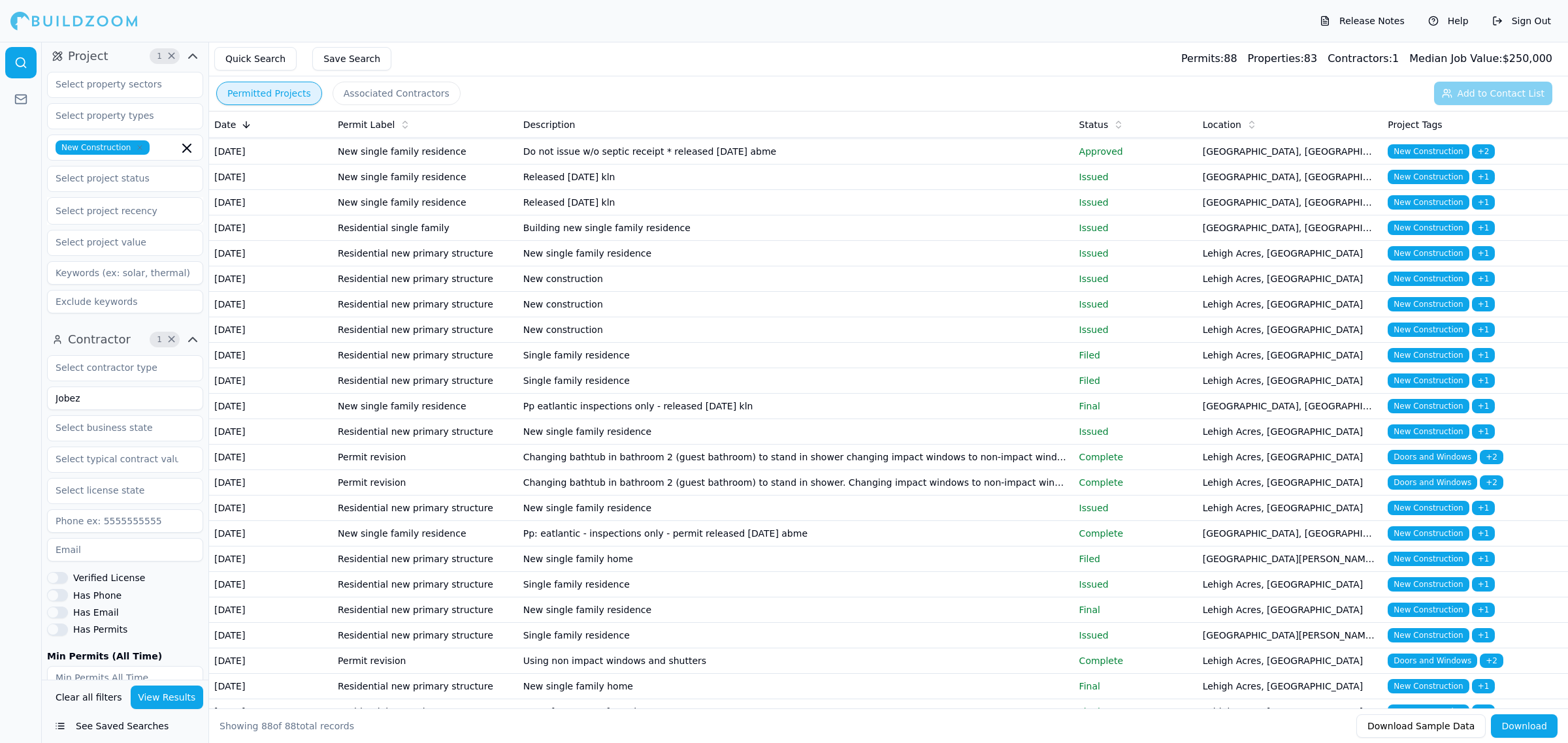
scroll to position [816, 0]
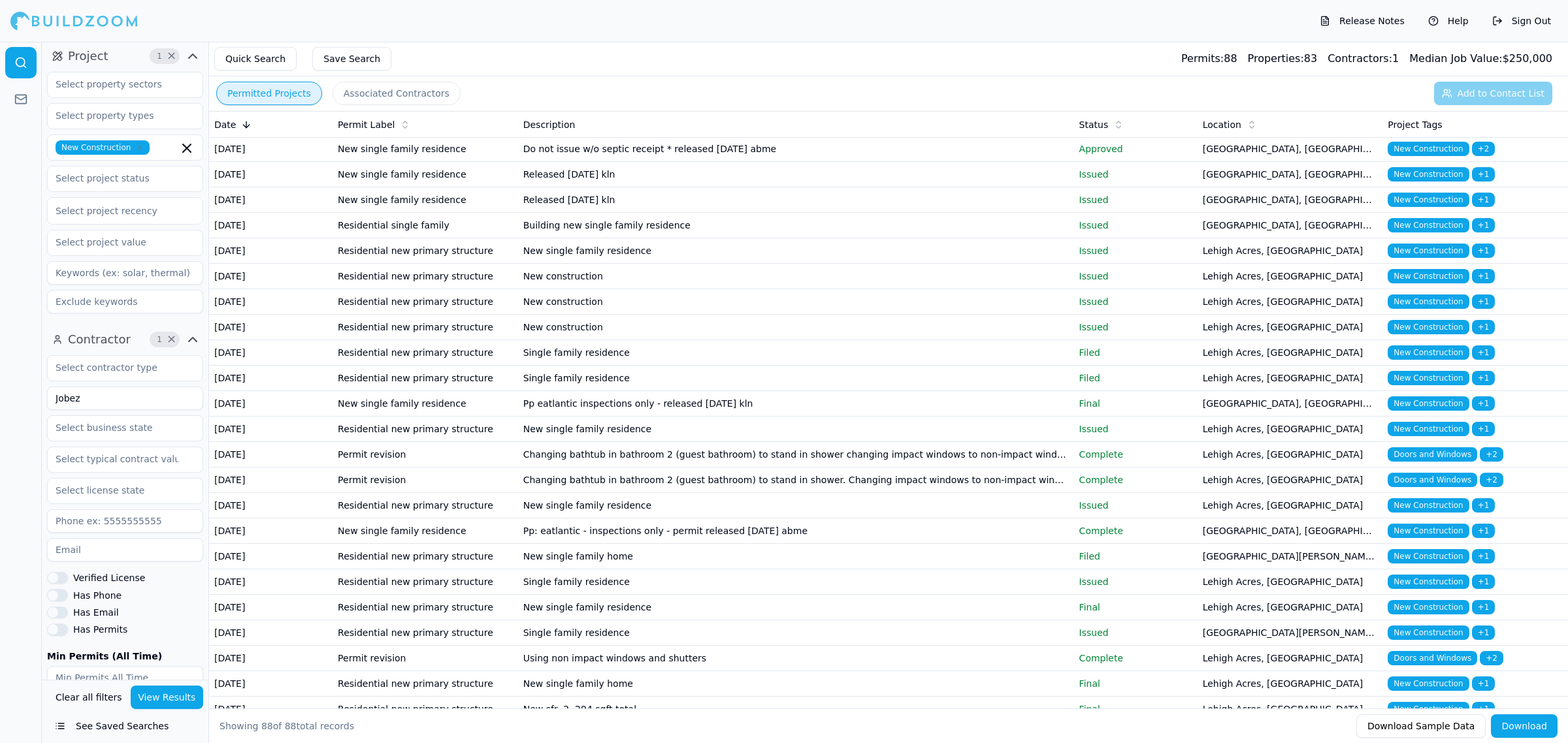
click at [733, 111] on td "Single family residence" at bounding box center [796, 98] width 556 height 26
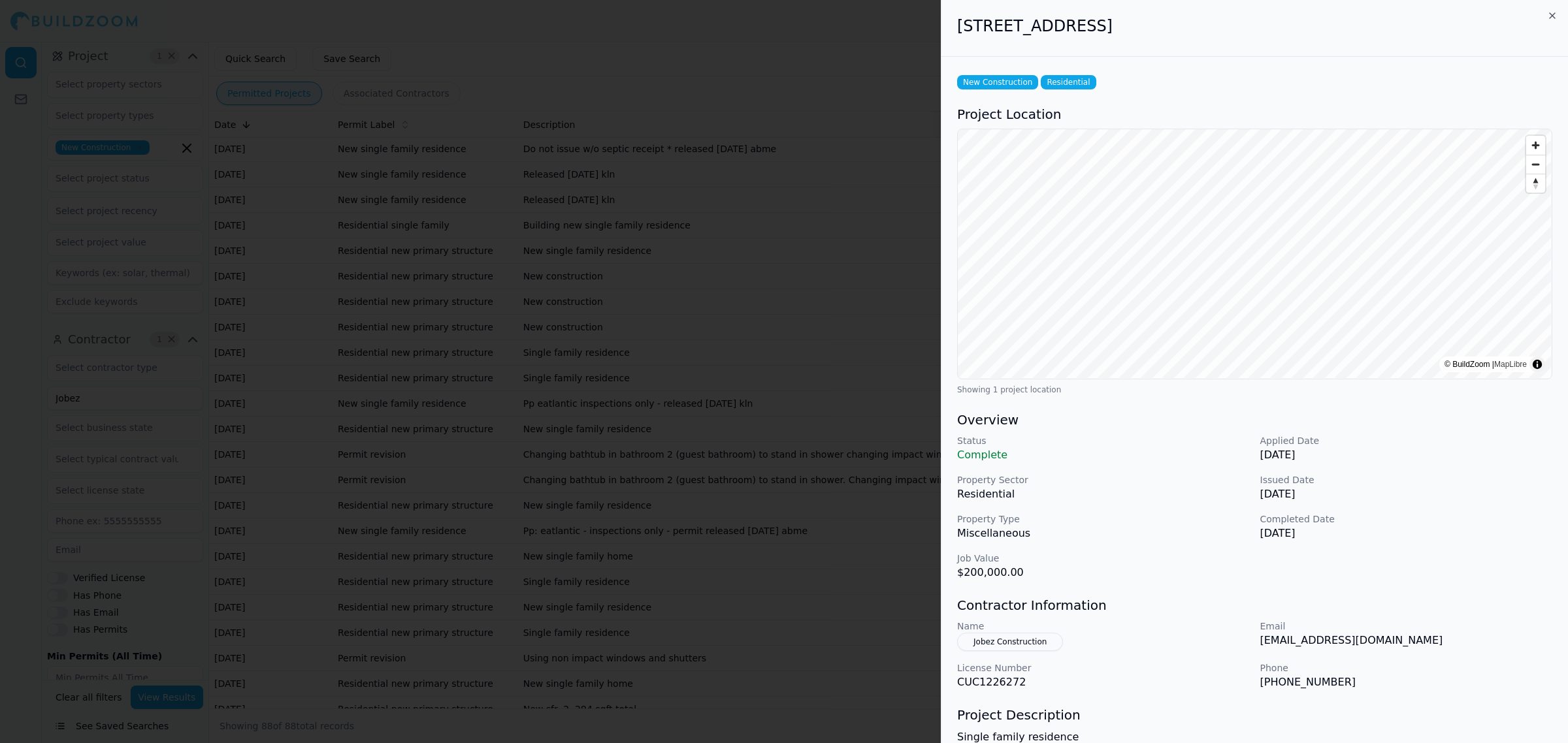
click at [1102, 559] on p "Job Value" at bounding box center [1102, 558] width 293 height 13
drag, startPoint x: 957, startPoint y: 18, endPoint x: 1269, endPoint y: 25, distance: 312.1
click at [1269, 25] on h2 "[STREET_ADDRESS]" at bounding box center [1254, 26] width 595 height 21
click at [1236, 564] on p "Job Value" at bounding box center [1102, 558] width 293 height 13
drag, startPoint x: 949, startPoint y: 31, endPoint x: 1072, endPoint y: 34, distance: 123.0
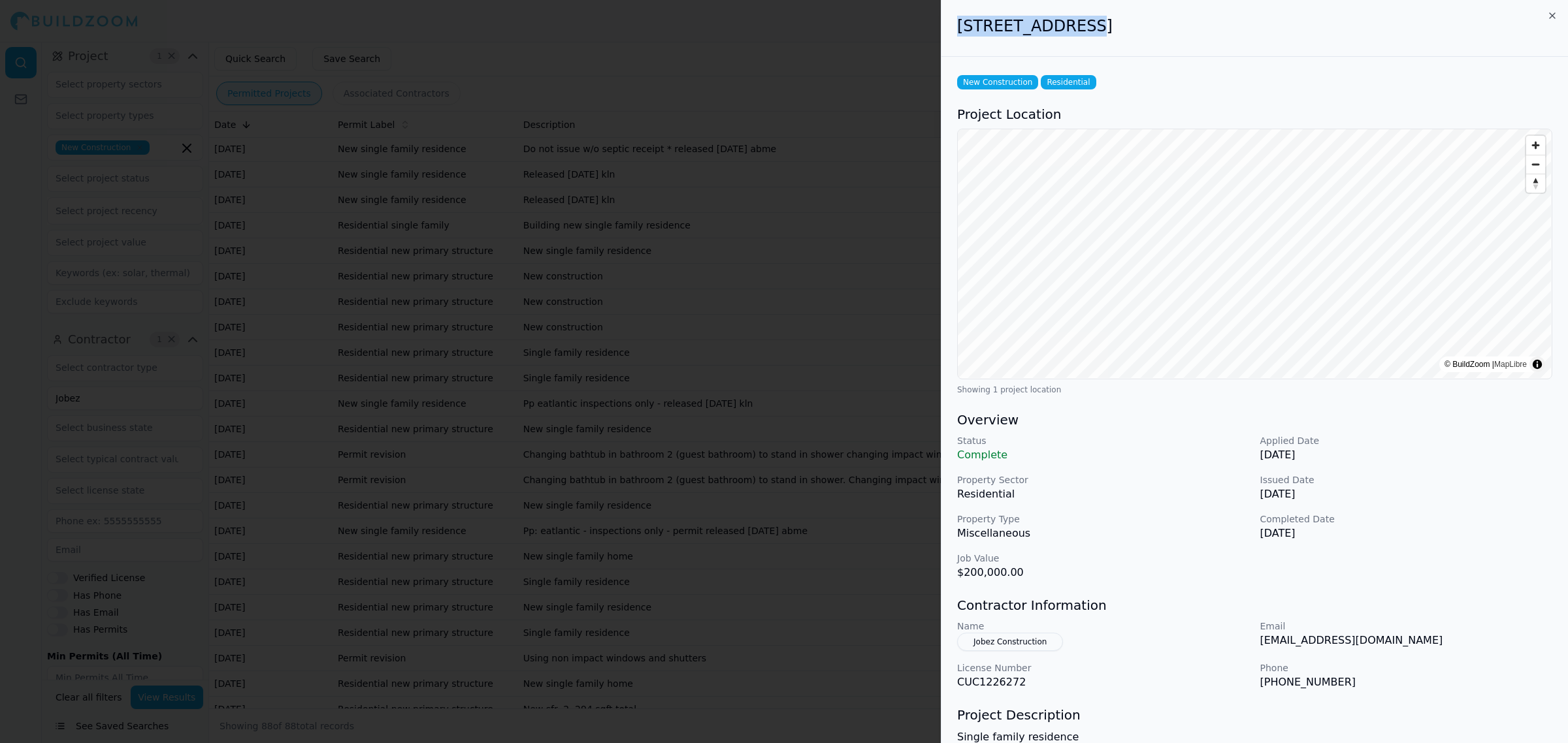
click at [1072, 34] on div "[STREET_ADDRESS]" at bounding box center [1255, 28] width 627 height 57
click at [853, 518] on div at bounding box center [784, 372] width 1568 height 743
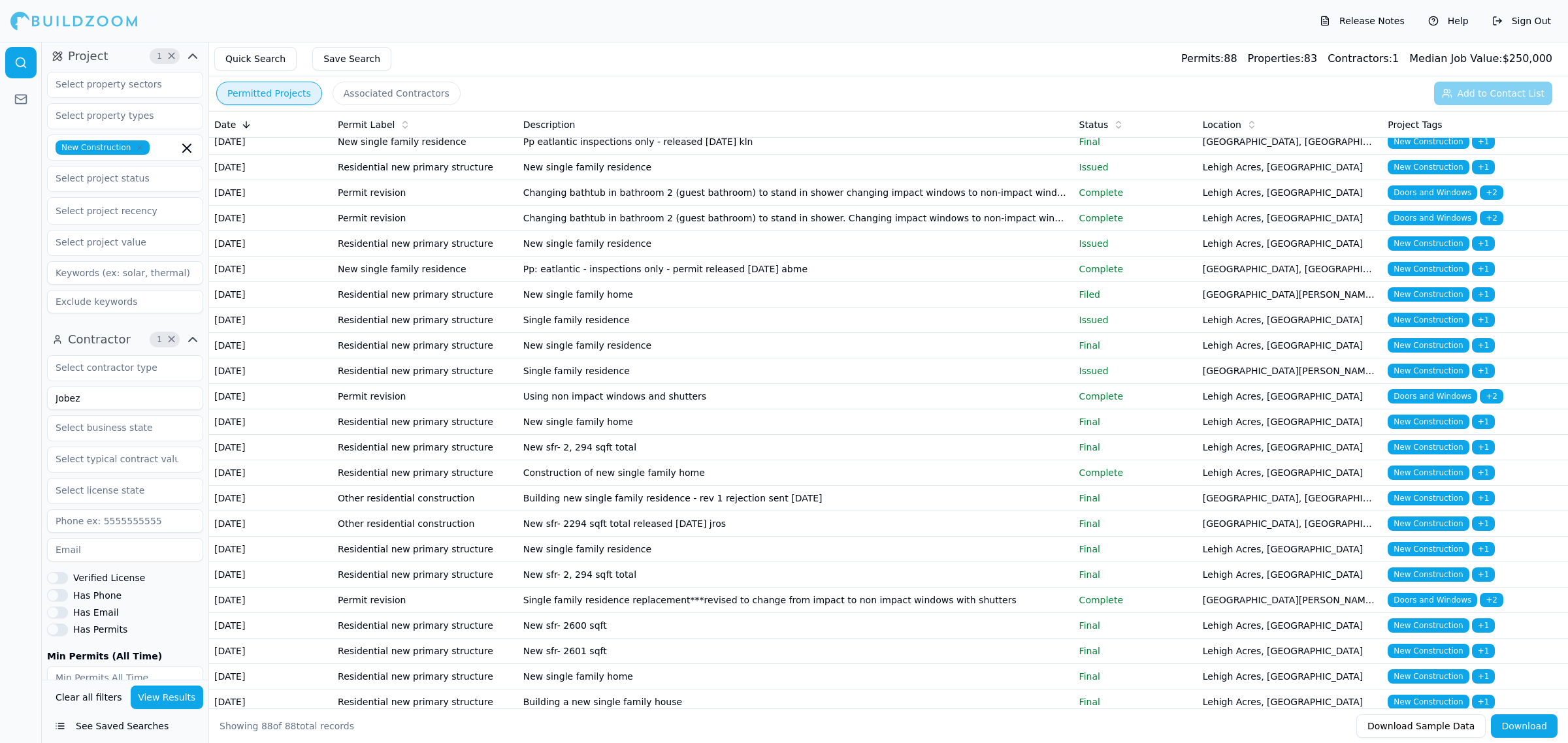
scroll to position [1143, 0]
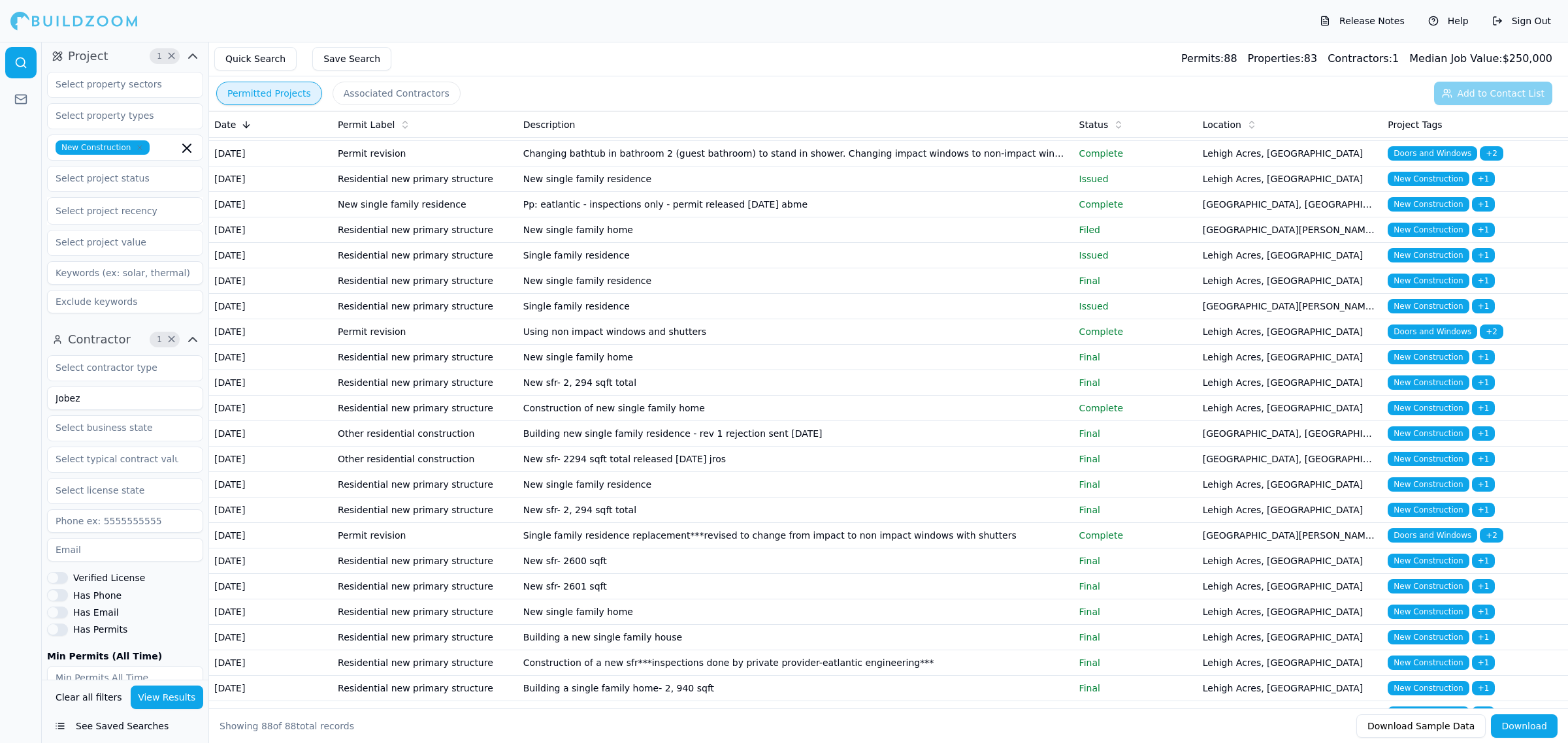
click at [677, 90] on td "Pp eatlantic inspections only - released [DATE] kln" at bounding box center [796, 77] width 556 height 26
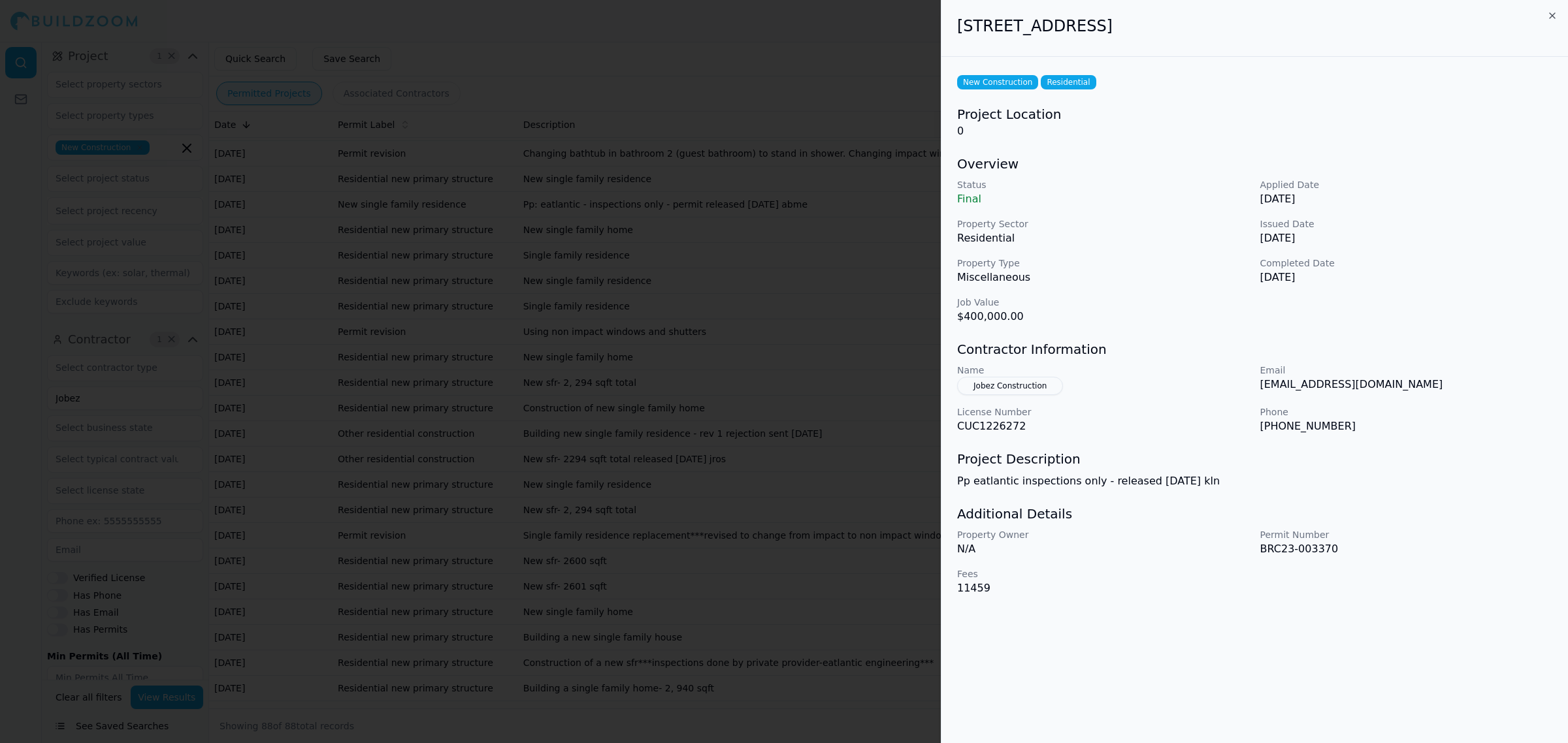
drag, startPoint x: 1238, startPoint y: 25, endPoint x: 870, endPoint y: 2, distance: 368.7
click at [938, 41] on body "Release Notes Help Sign Out Location 1 × [US_STATE] Project 1 × New Constructio…" at bounding box center [784, 392] width 1568 height 702
click at [710, 530] on div at bounding box center [784, 372] width 1568 height 743
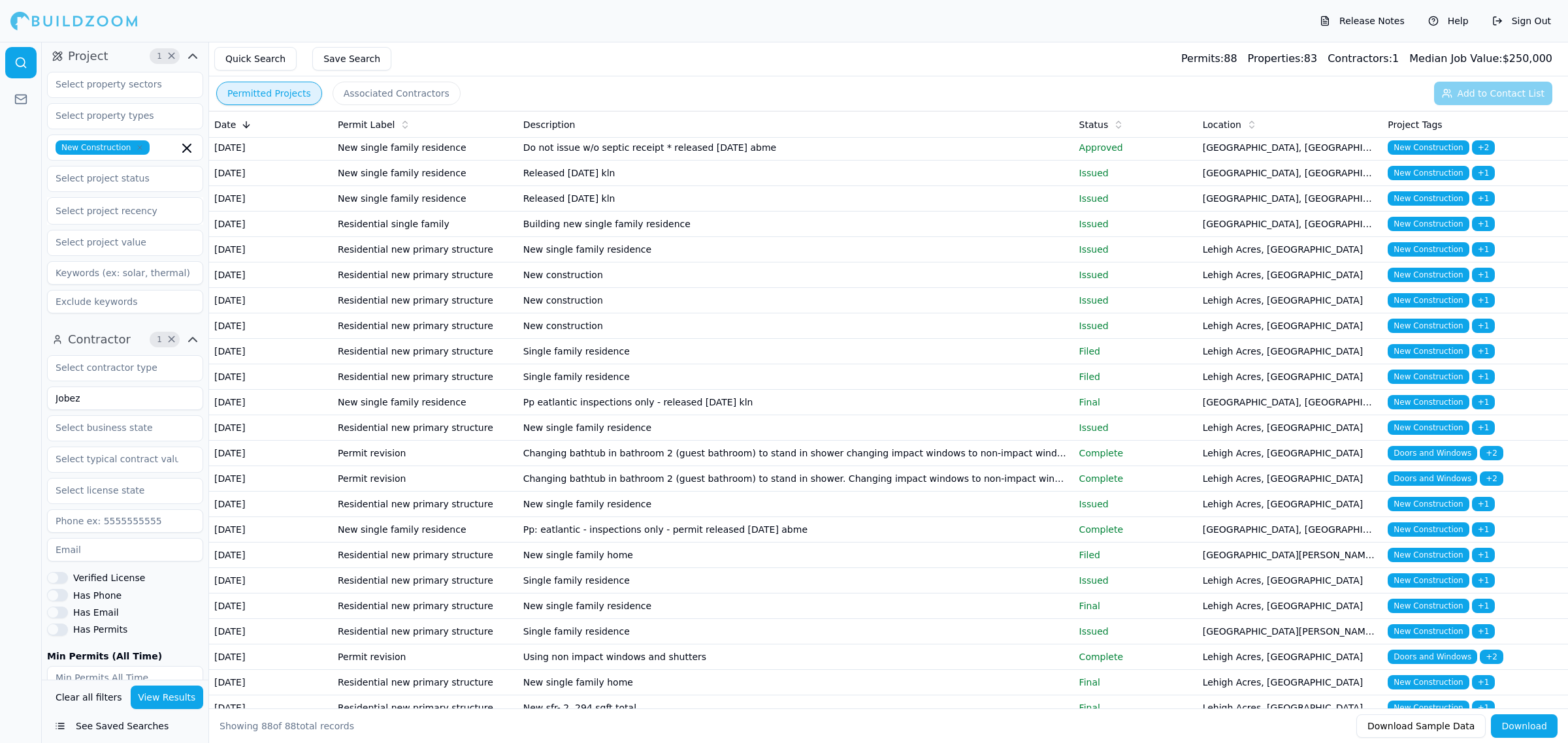
scroll to position [816, 0]
click at [756, 60] on td "New single family residence- 2, 304 total sqft" at bounding box center [796, 47] width 556 height 26
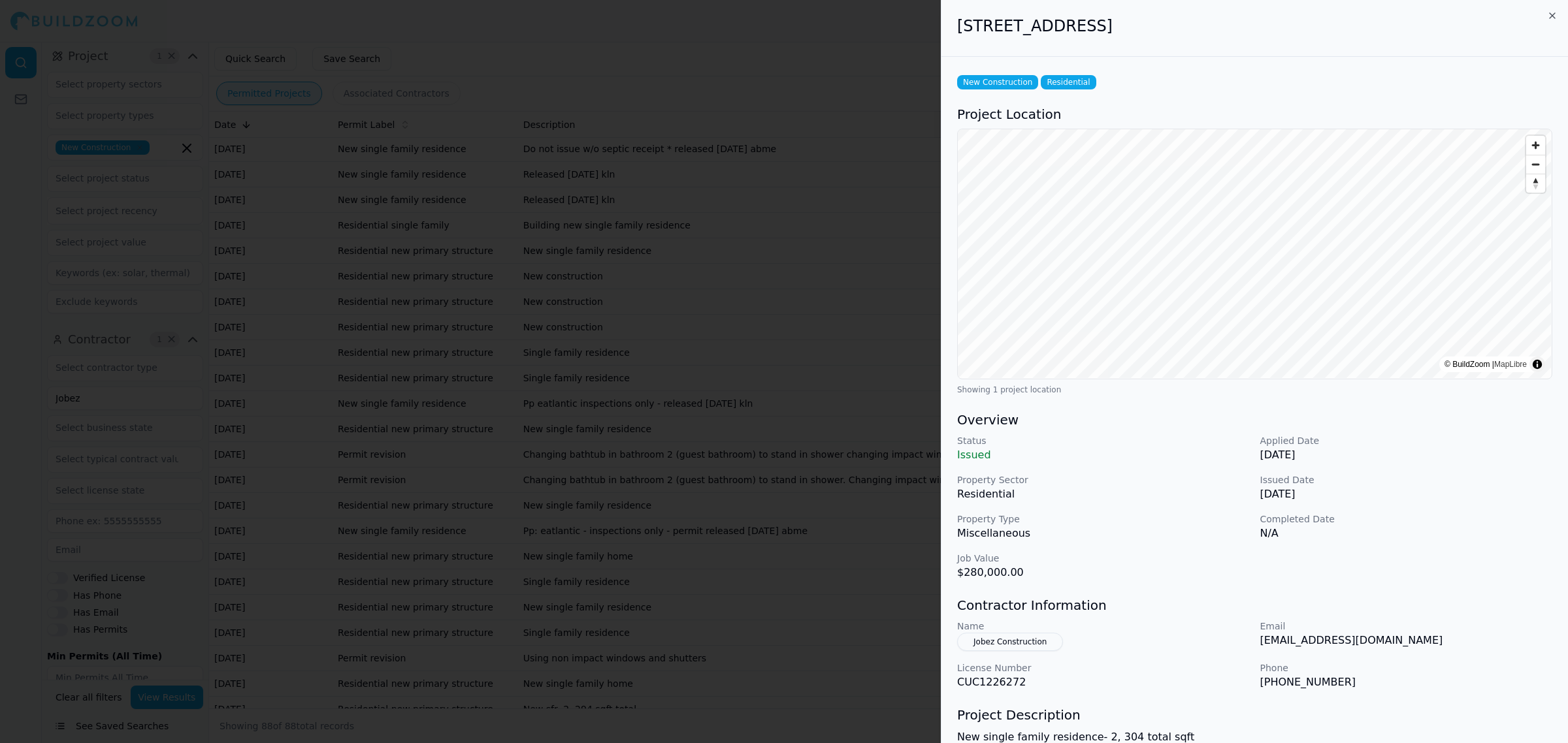
drag, startPoint x: 1285, startPoint y: 28, endPoint x: 910, endPoint y: 23, distance: 375.0
click at [920, 41] on body "Release Notes Help Sign Out Location 1 × [US_STATE] Project 1 × New Constructio…" at bounding box center [784, 392] width 1568 height 702
click at [1122, 556] on p "Job Value" at bounding box center [1102, 558] width 293 height 13
click at [867, 485] on div at bounding box center [784, 372] width 1568 height 743
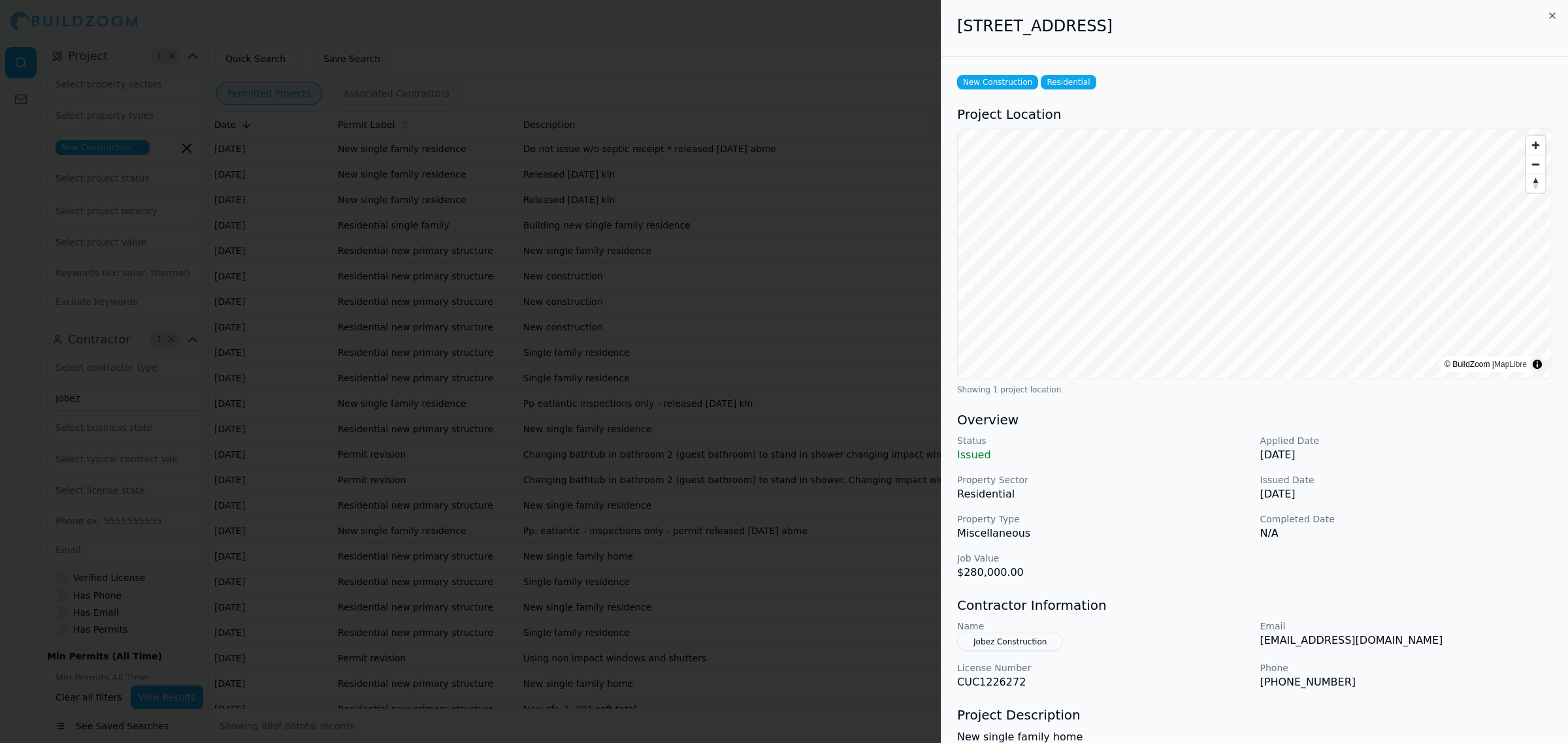
drag, startPoint x: 1315, startPoint y: 29, endPoint x: 922, endPoint y: 18, distance: 393.2
click at [931, 41] on body "Release Notes Help Sign Out Location 1 × [US_STATE] Project 1 × New Constructio…" at bounding box center [784, 392] width 1568 height 702
